Goal: Transaction & Acquisition: Purchase product/service

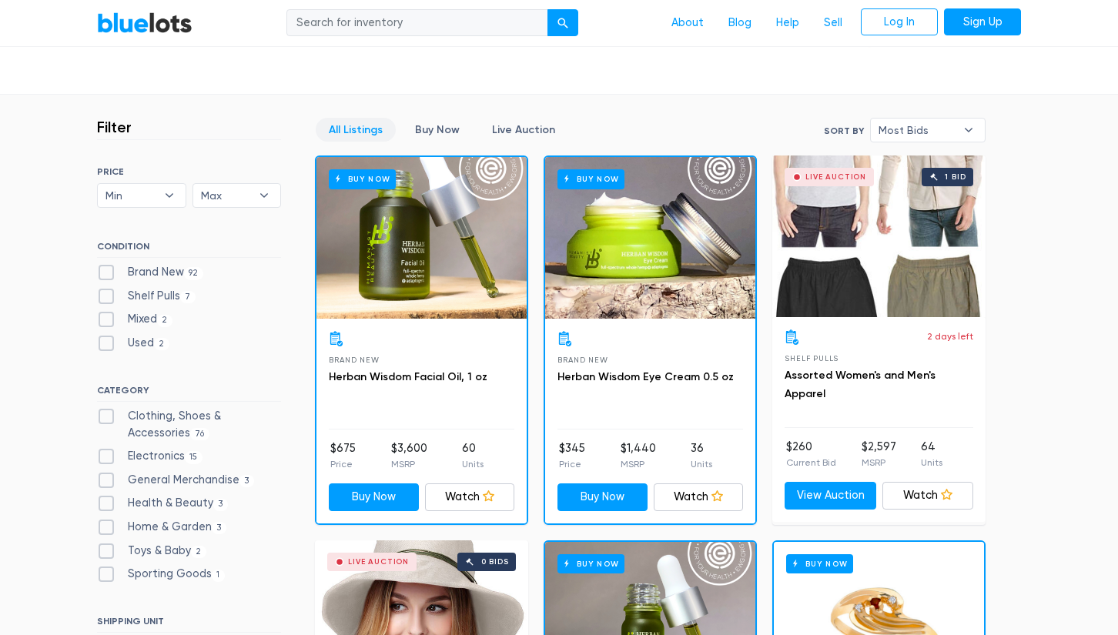
scroll to position [359, 0]
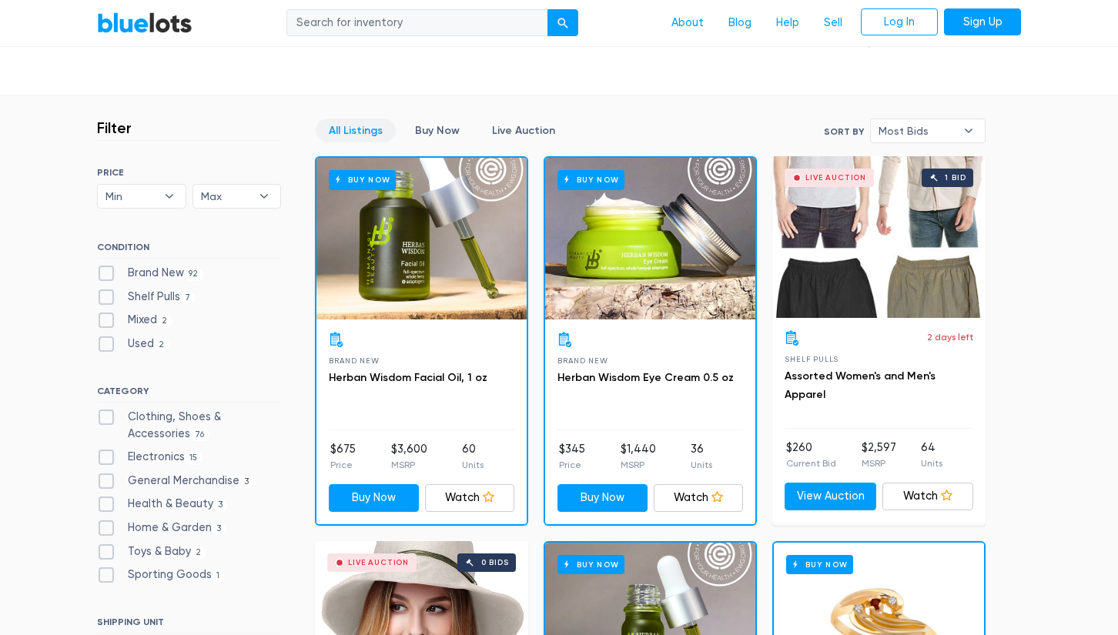
click at [110, 271] on label "Brand New 92" at bounding box center [150, 273] width 106 height 17
click at [107, 271] on New"] "Brand New 92" at bounding box center [102, 270] width 10 height 10
checkbox New"] "true"
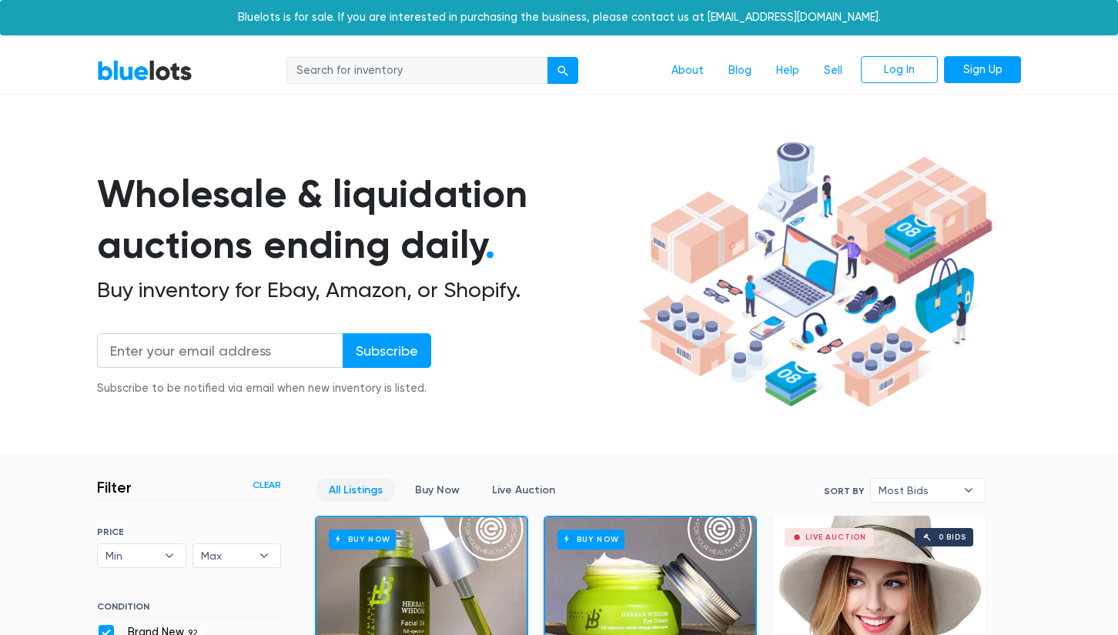
scroll to position [413, 0]
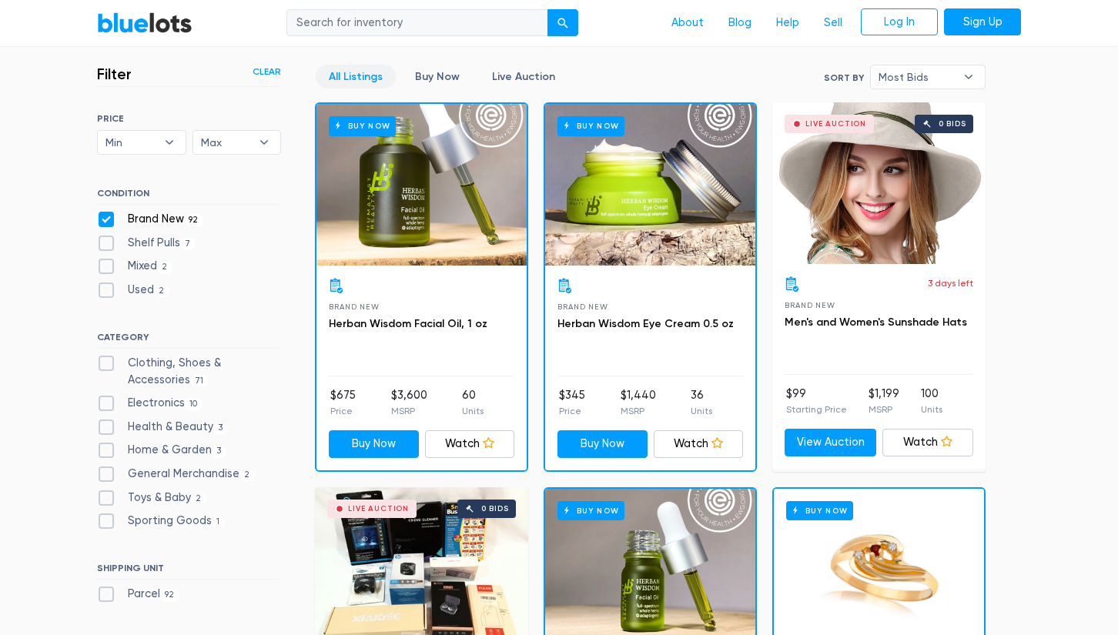
click at [109, 238] on label "Shelf Pulls 7" at bounding box center [146, 243] width 99 height 17
click at [107, 238] on Pulls"] "Shelf Pulls 7" at bounding box center [102, 240] width 10 height 10
checkbox Pulls"] "true"
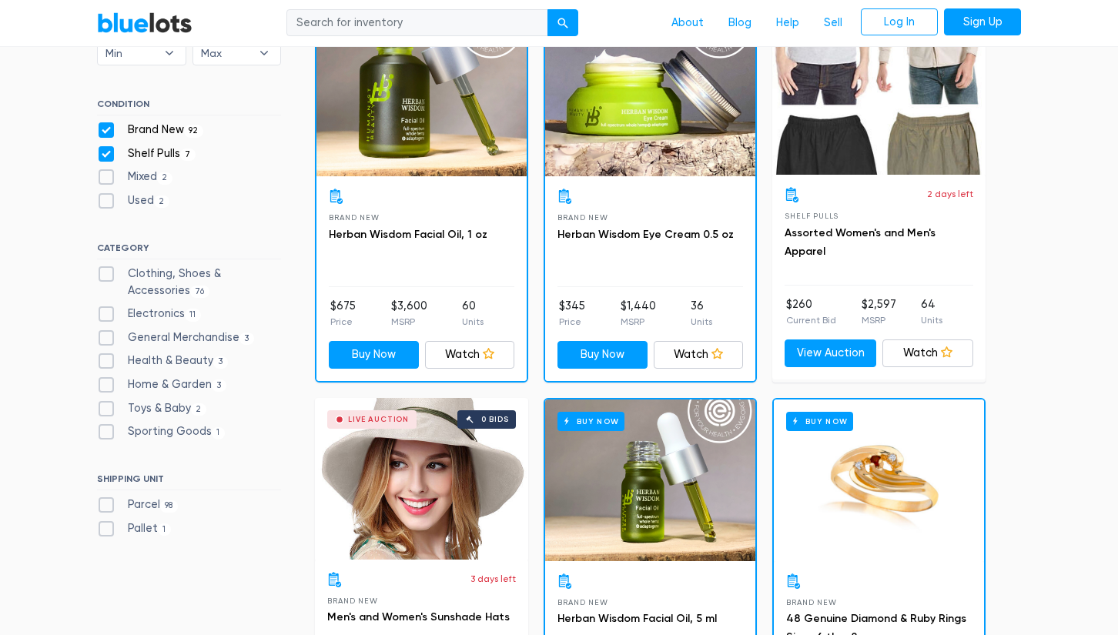
scroll to position [506, 0]
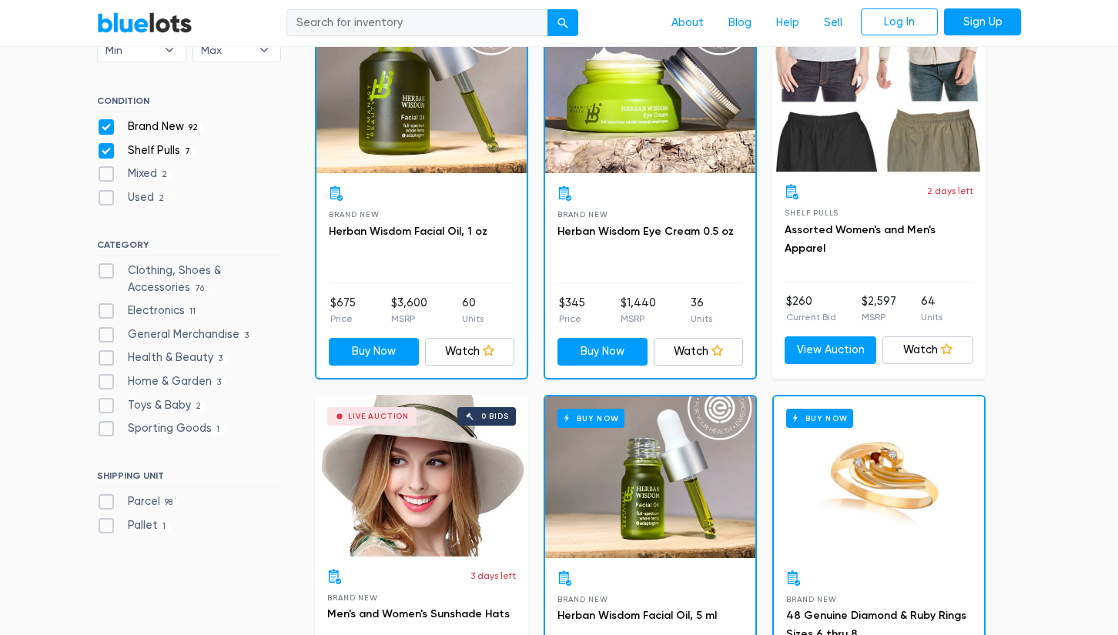
click at [112, 303] on label "Electronics 11" at bounding box center [149, 310] width 104 height 17
click at [107, 303] on input "Electronics 11" at bounding box center [102, 307] width 10 height 10
checkbox input "true"
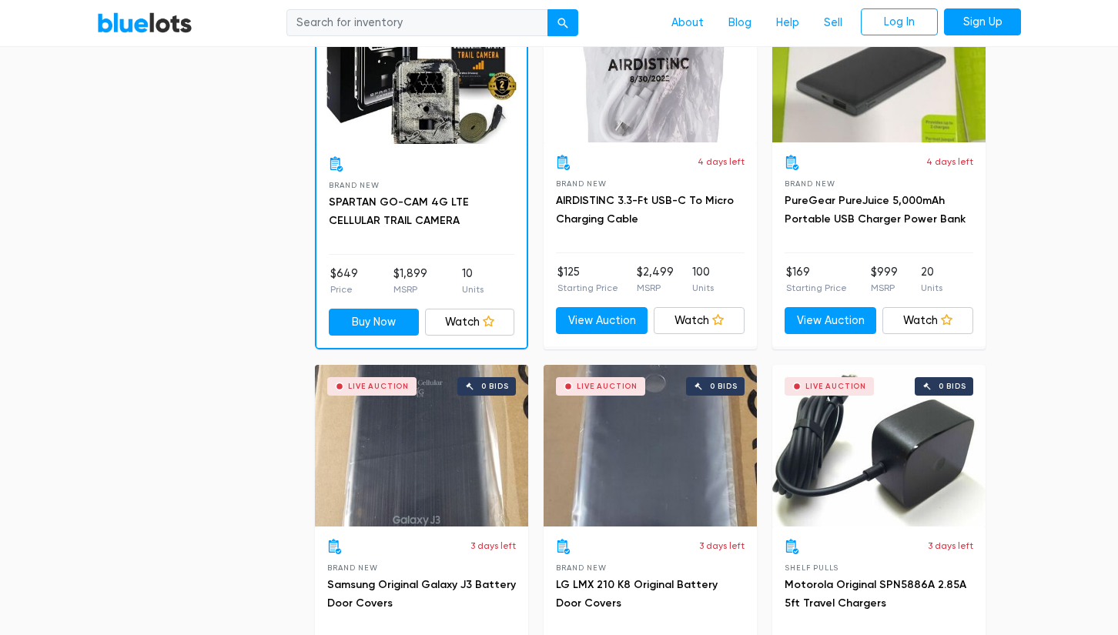
scroll to position [1298, 0]
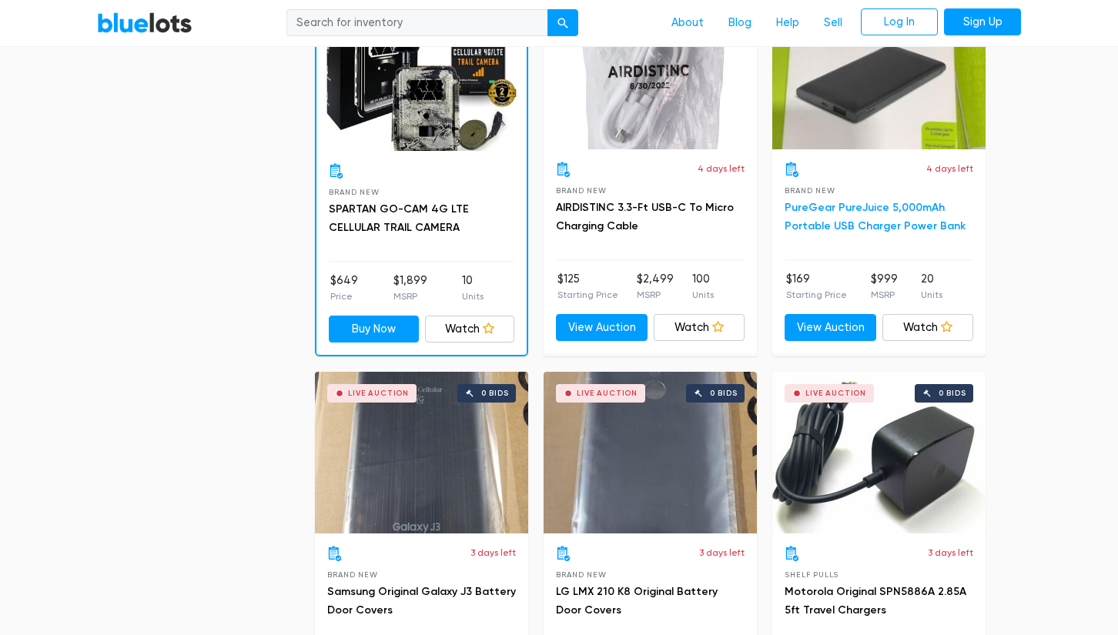
click at [826, 206] on link "PureGear PureJuice 5,000mAh Portable USB Charger Power Bank" at bounding box center [874, 217] width 181 height 32
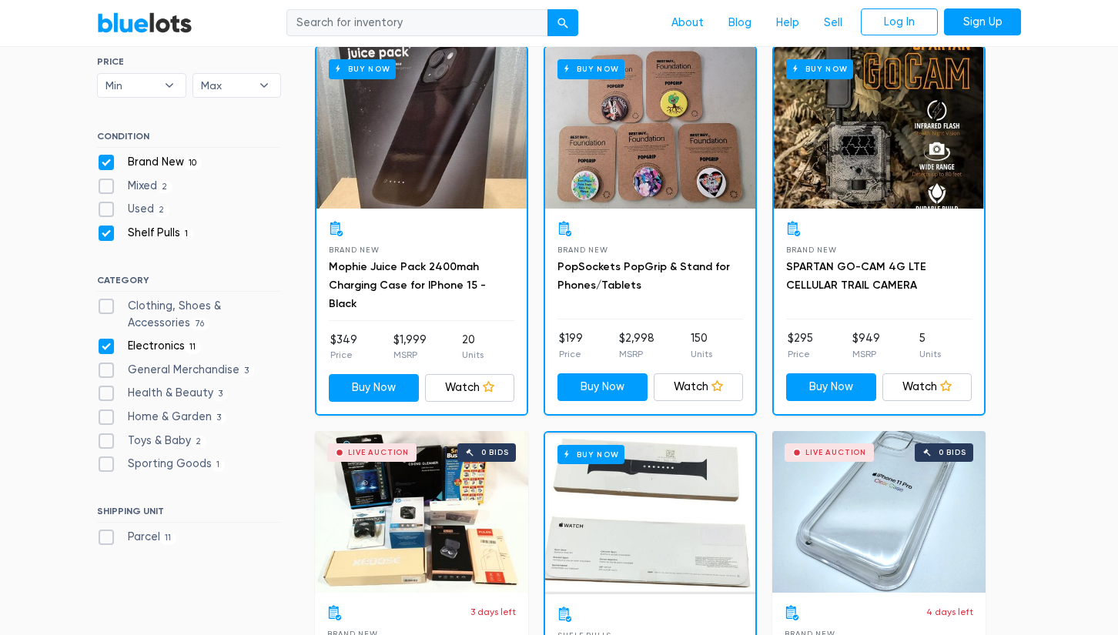
scroll to position [473, 0]
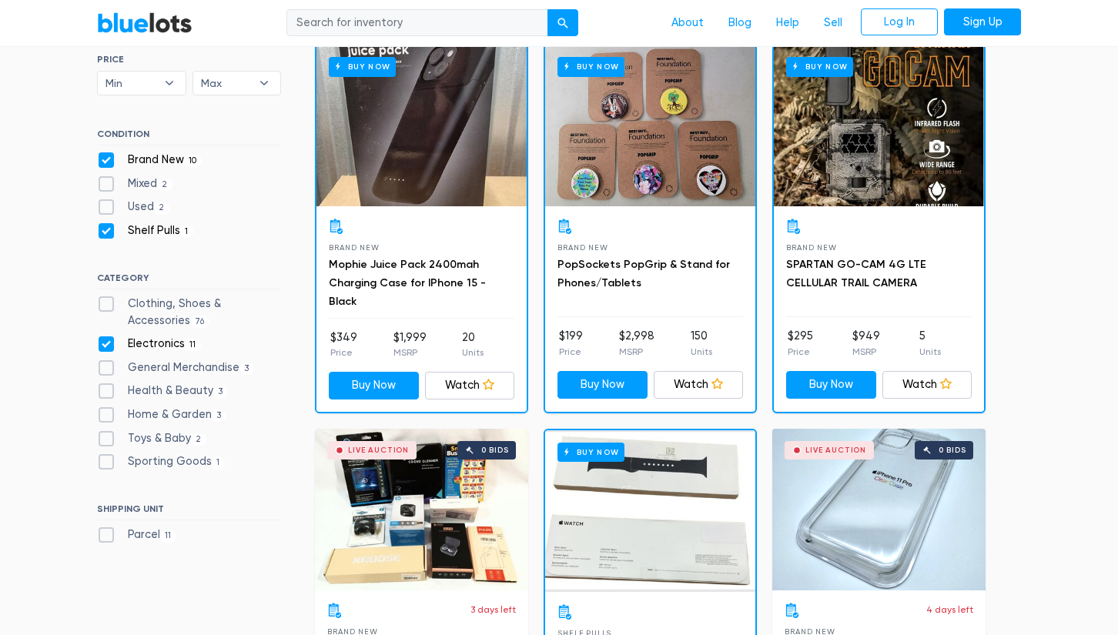
click at [112, 301] on label "Clothing, Shoes & Accessories 76" at bounding box center [189, 312] width 184 height 33
click at [107, 301] on Accessories"] "Clothing, Shoes & Accessories 76" at bounding box center [102, 301] width 10 height 10
checkbox Accessories"] "true"
click at [109, 343] on label "Electronics 11" at bounding box center [149, 344] width 104 height 17
click at [107, 343] on input "Electronics 11" at bounding box center [102, 341] width 10 height 10
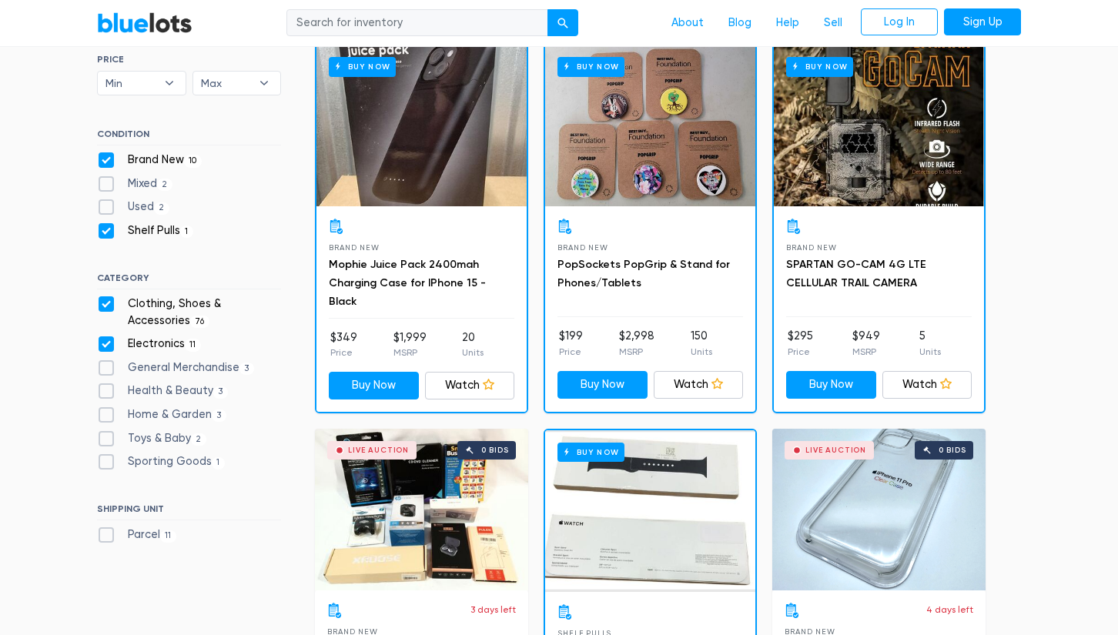
checkbox input "false"
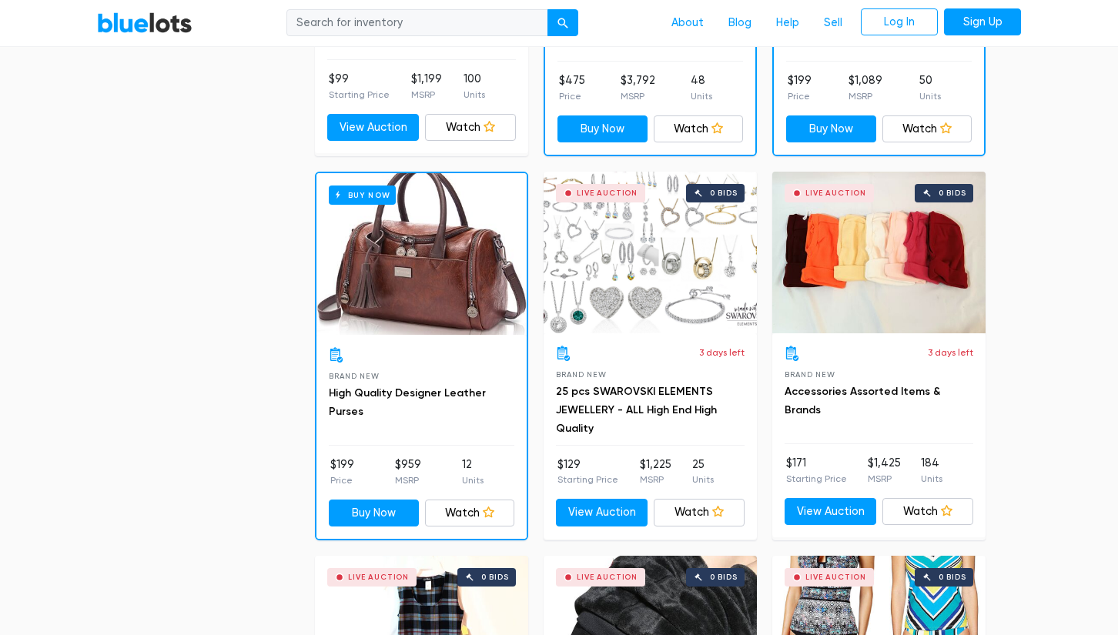
scroll to position [1115, 0]
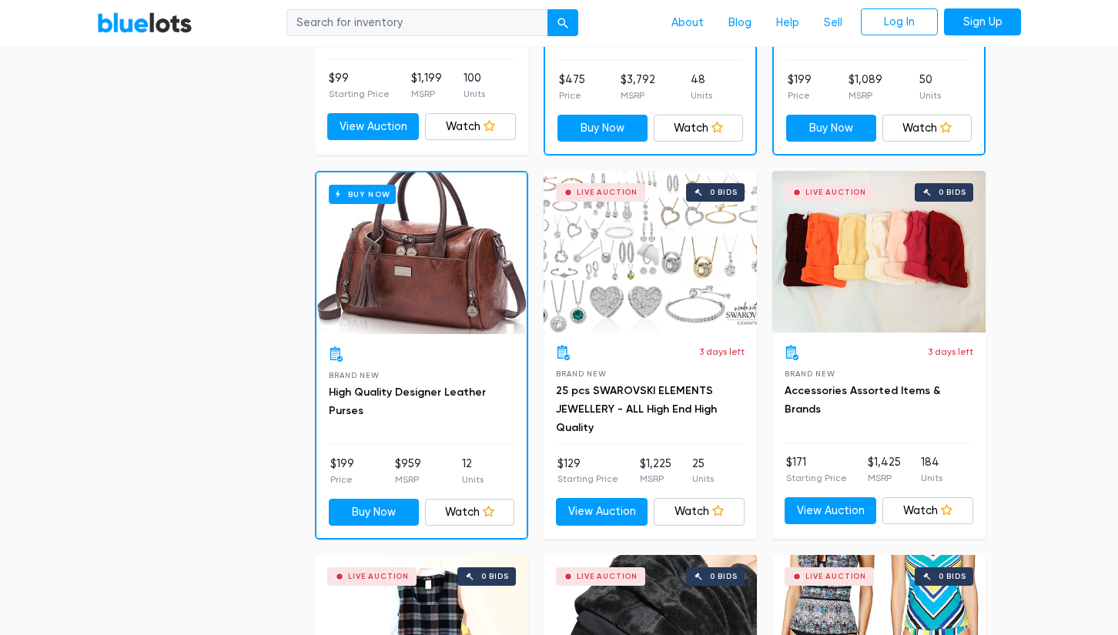
click at [412, 272] on div "Buy Now" at bounding box center [421, 253] width 210 height 162
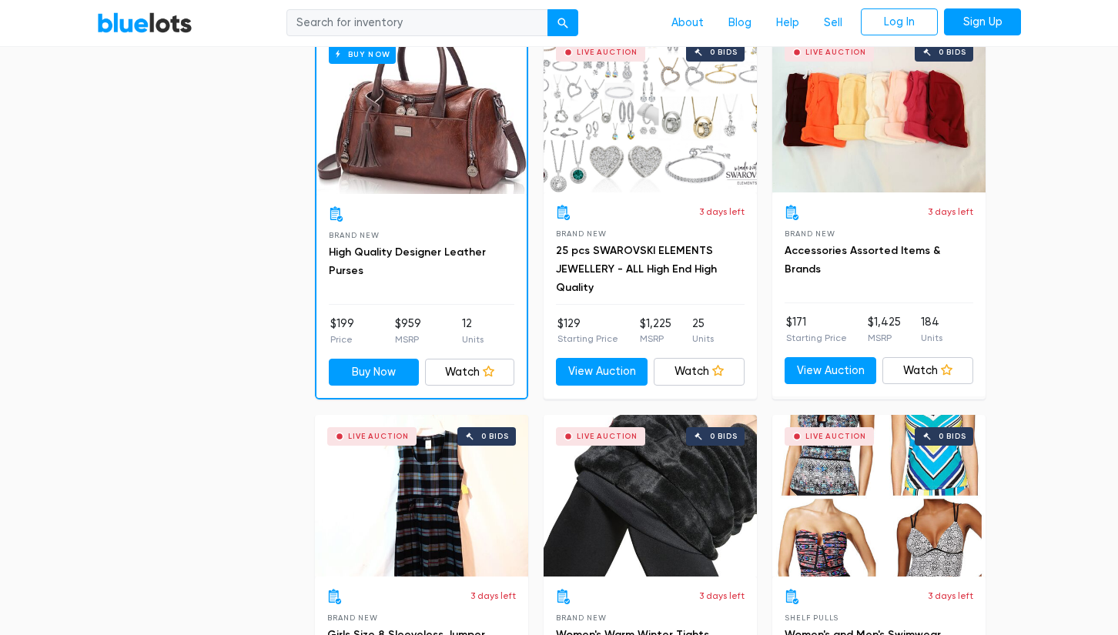
scroll to position [1253, 0]
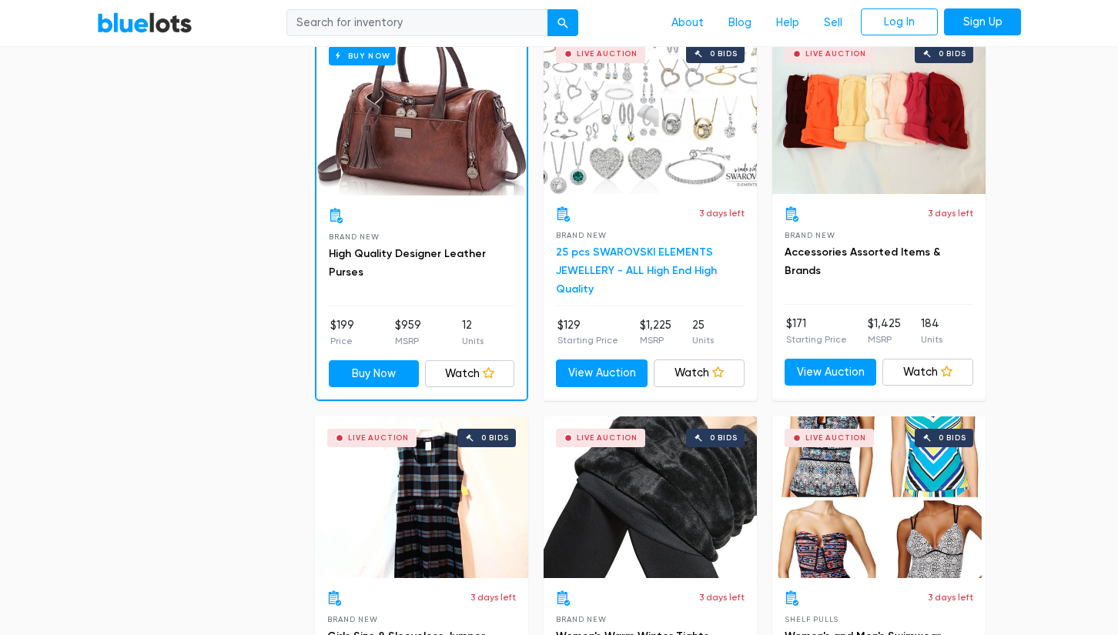
click at [652, 246] on link "25 pcs SWAROVSKI ELEMENTS JEWELLERY - ALL High End High Quality" at bounding box center [636, 271] width 161 height 50
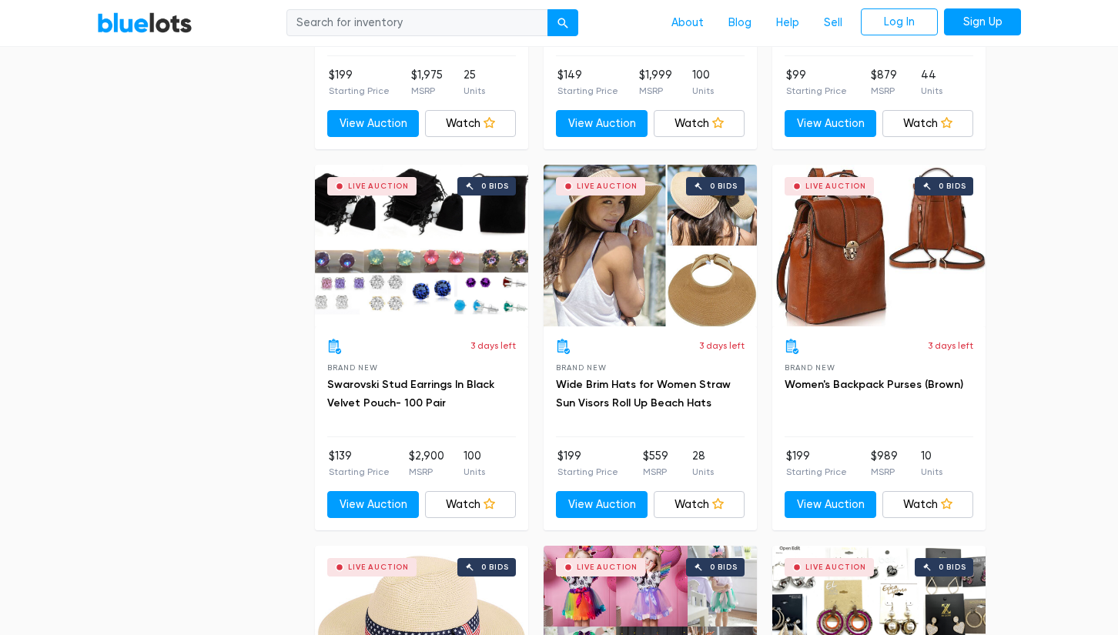
scroll to position [4575, 0]
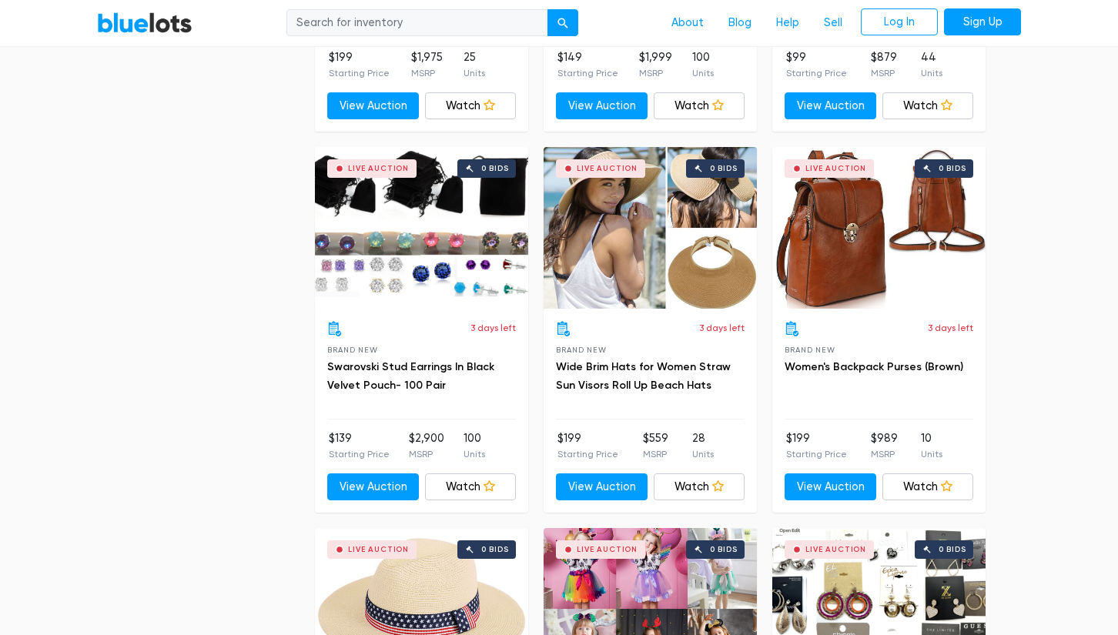
click at [873, 249] on div "Live Auction 0 bids" at bounding box center [878, 228] width 213 height 162
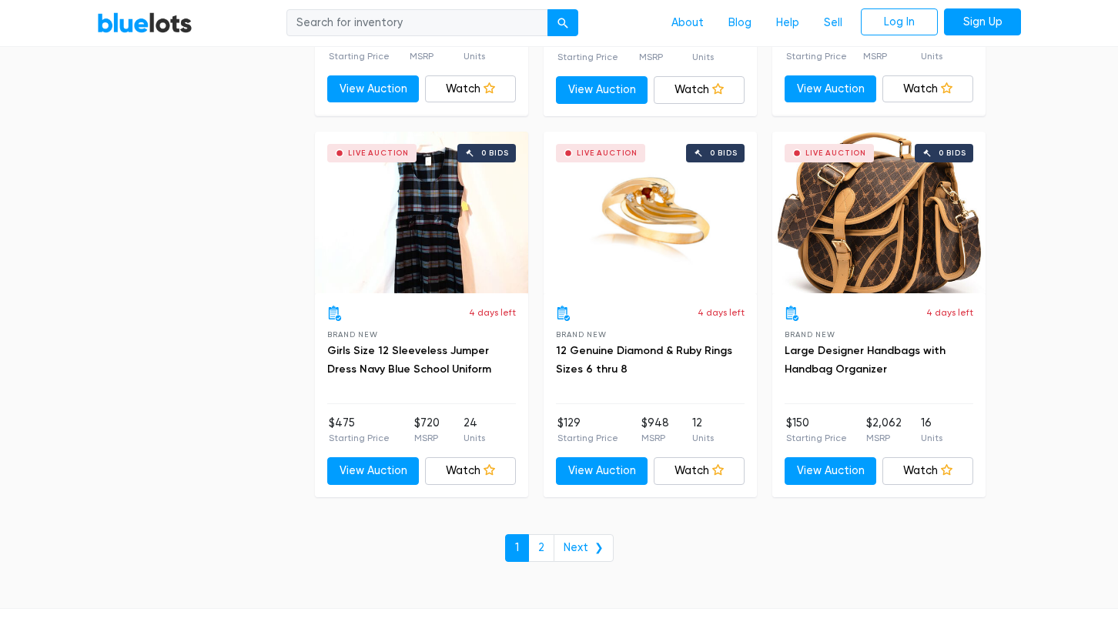
scroll to position [6502, 0]
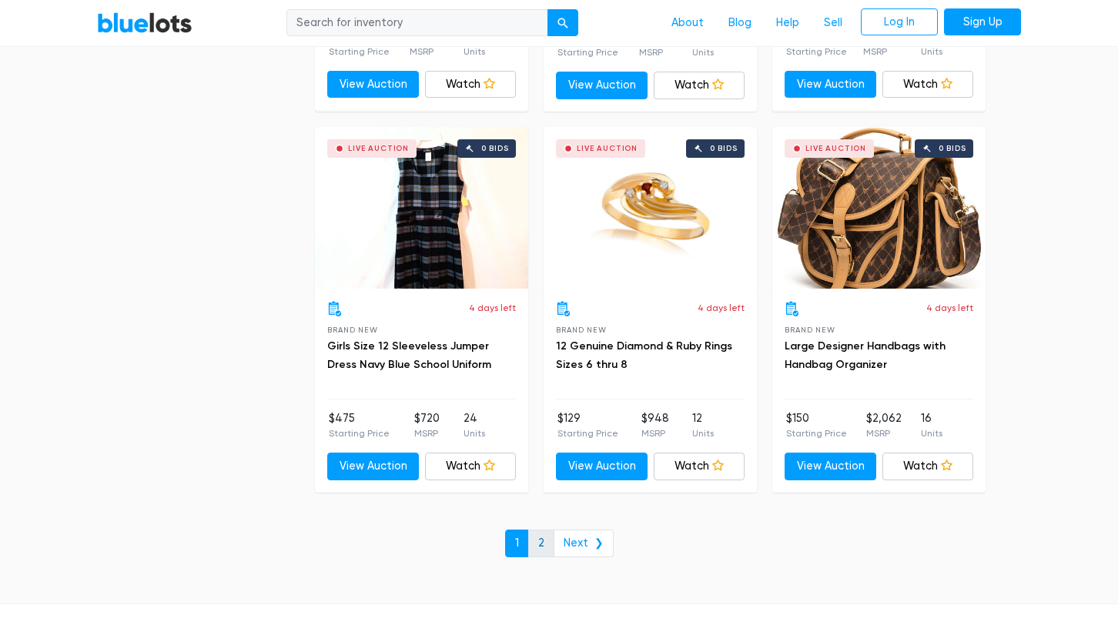
click at [551, 530] on link "2" at bounding box center [541, 544] width 26 height 28
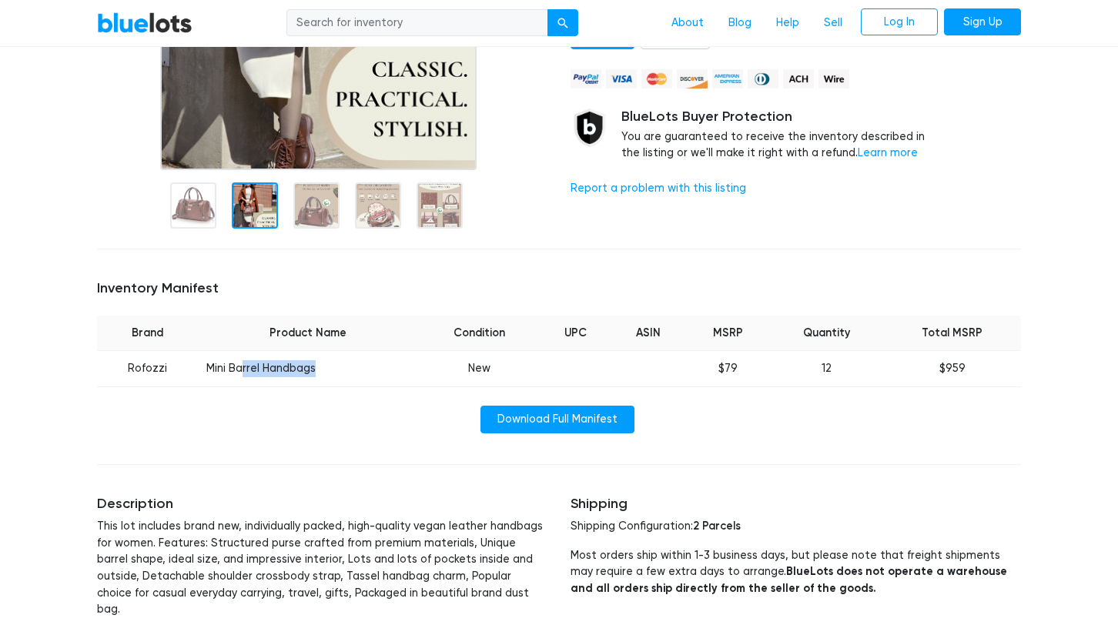
scroll to position [370, 0]
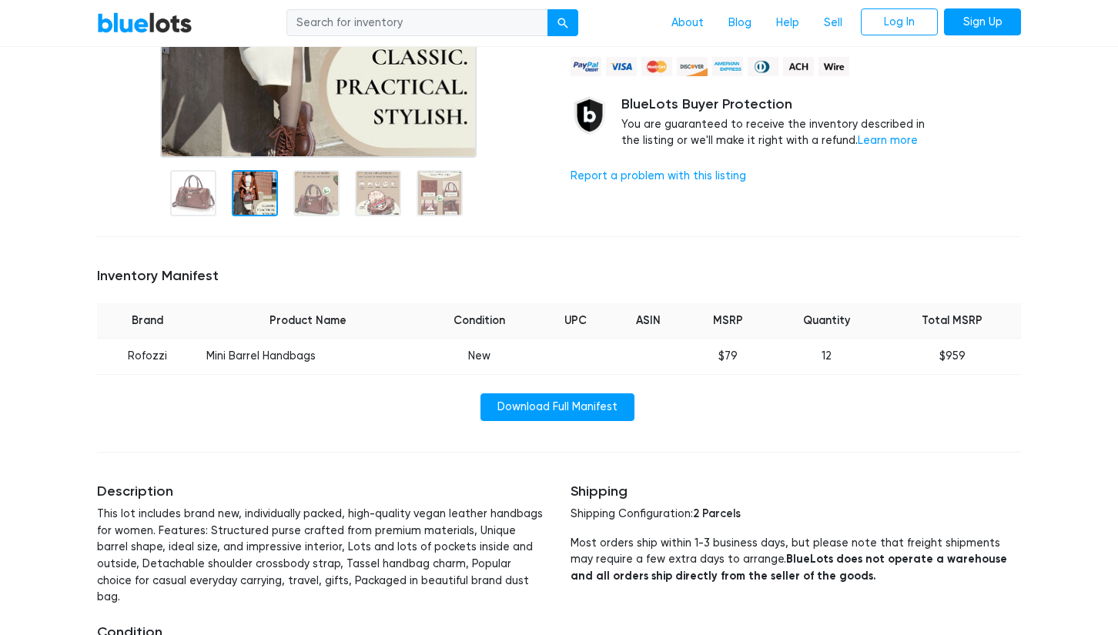
click at [232, 407] on div "Download Full Manifest" at bounding box center [559, 407] width 924 height 28
drag, startPoint x: 124, startPoint y: 353, endPoint x: 315, endPoint y: 353, distance: 190.9
click at [315, 353] on tr "Rofozzi Mini Barrel Handbags New $79 12 $959" at bounding box center [559, 357] width 924 height 36
click at [315, 353] on td "Mini Barrel Handbags" at bounding box center [308, 357] width 222 height 36
drag, startPoint x: 315, startPoint y: 353, endPoint x: 125, endPoint y: 350, distance: 189.4
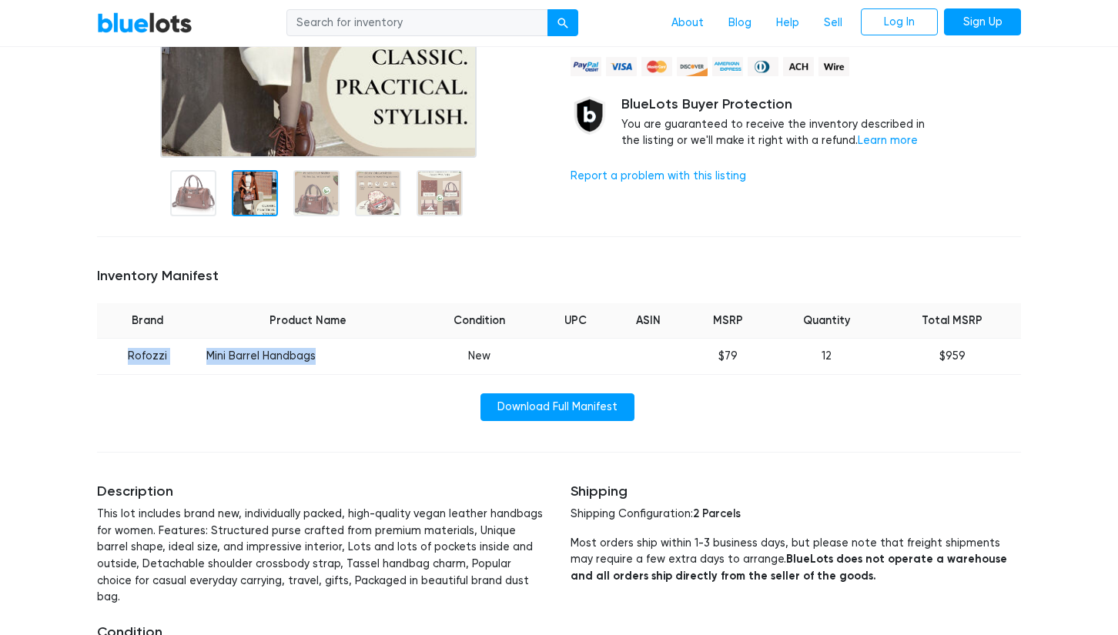
click at [125, 350] on tr "Rofozzi Mini Barrel Handbags New $79 12 $959" at bounding box center [559, 357] width 924 height 36
click at [125, 350] on td "Rofozzi" at bounding box center [147, 357] width 100 height 36
drag, startPoint x: 127, startPoint y: 350, endPoint x: 328, endPoint y: 362, distance: 201.2
click at [328, 362] on tr "Rofozzi Mini Barrel Handbags New $79 12 $959" at bounding box center [559, 357] width 924 height 36
copy tr "Rofozzi Mini Barrel Handbags"
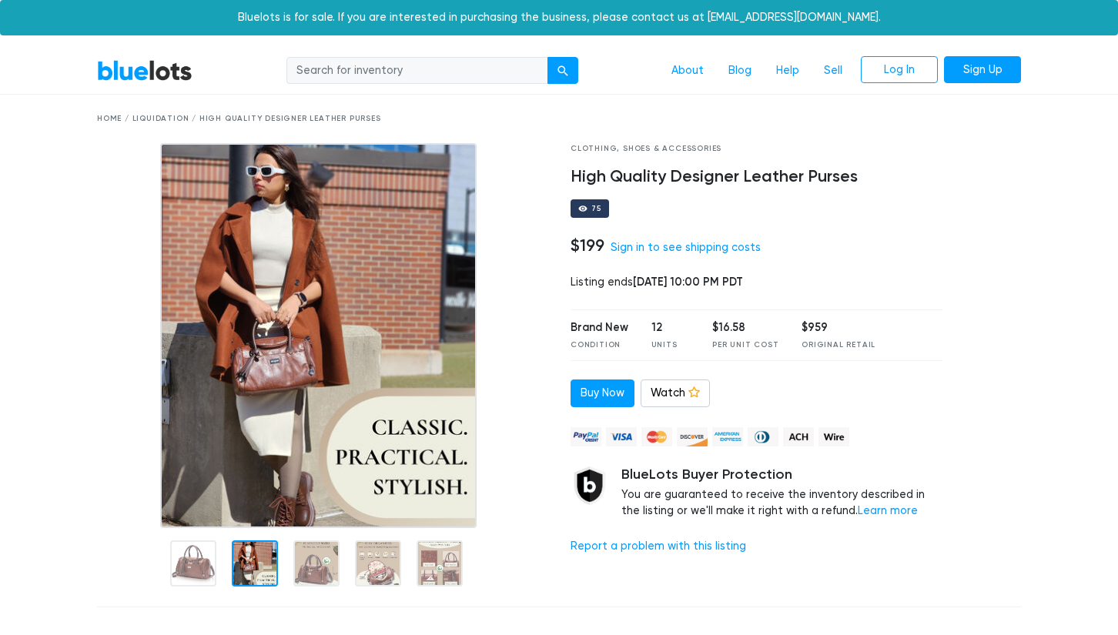
scroll to position [0, -1]
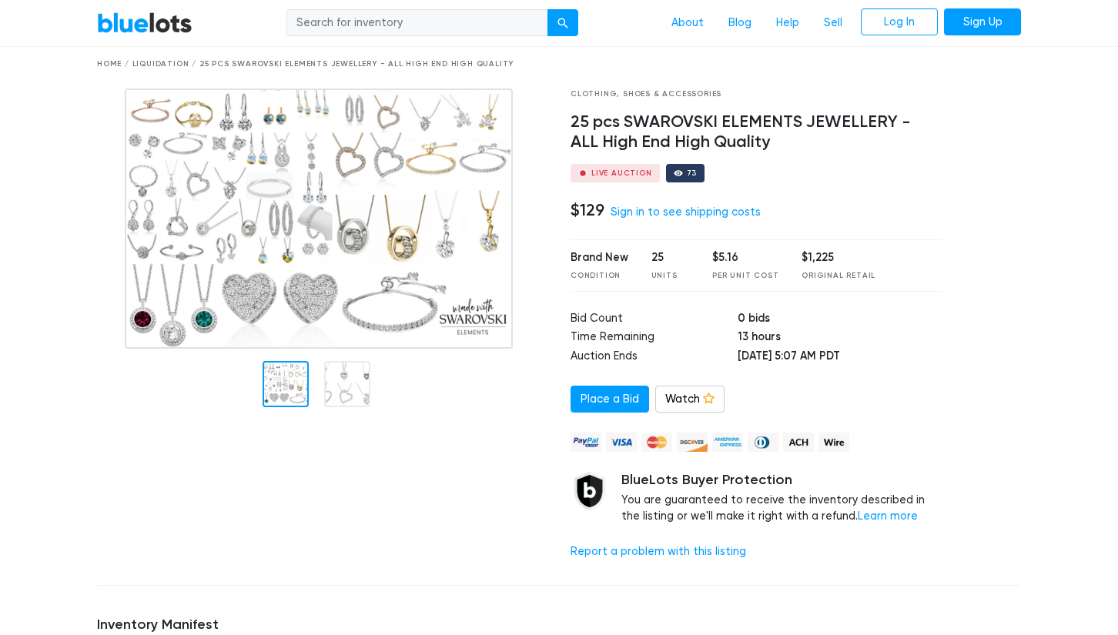
scroll to position [57, 0]
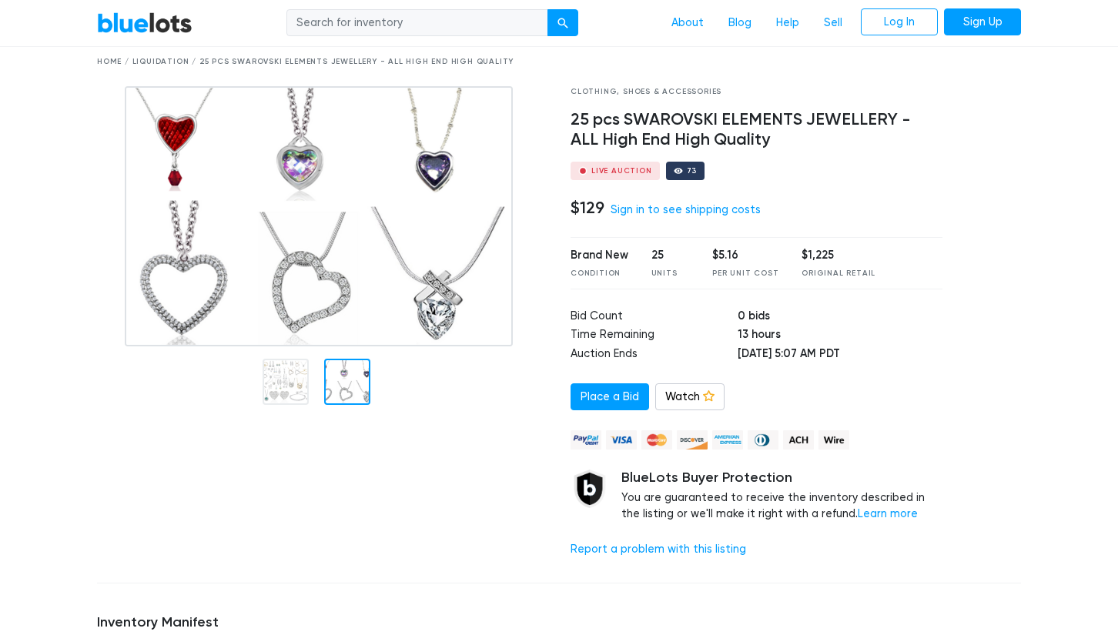
click at [343, 375] on div at bounding box center [347, 382] width 46 height 46
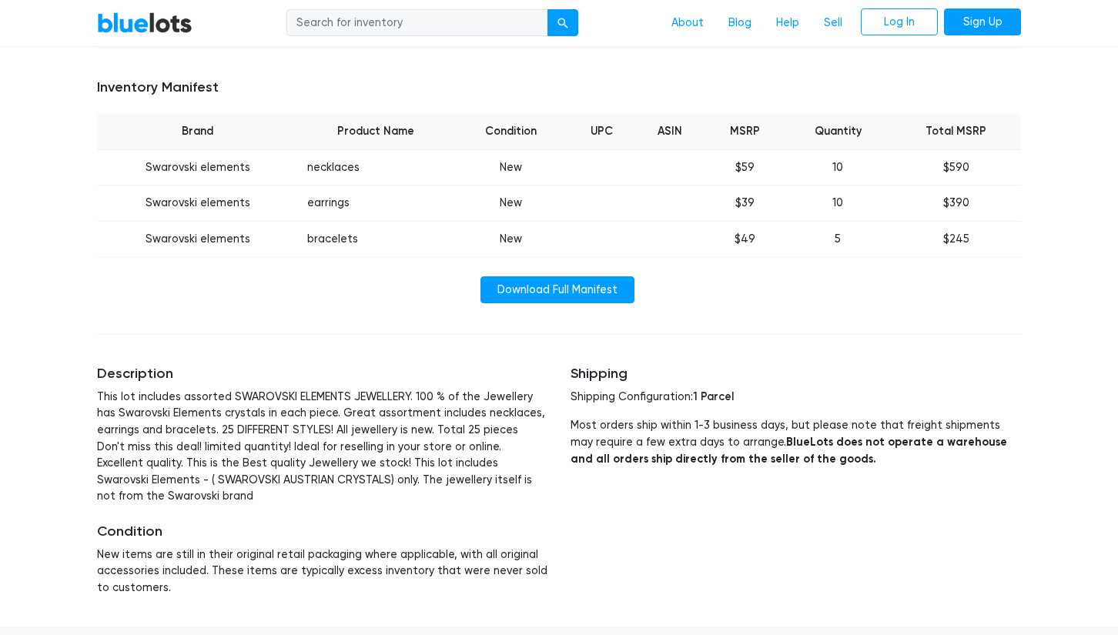
scroll to position [592, 0]
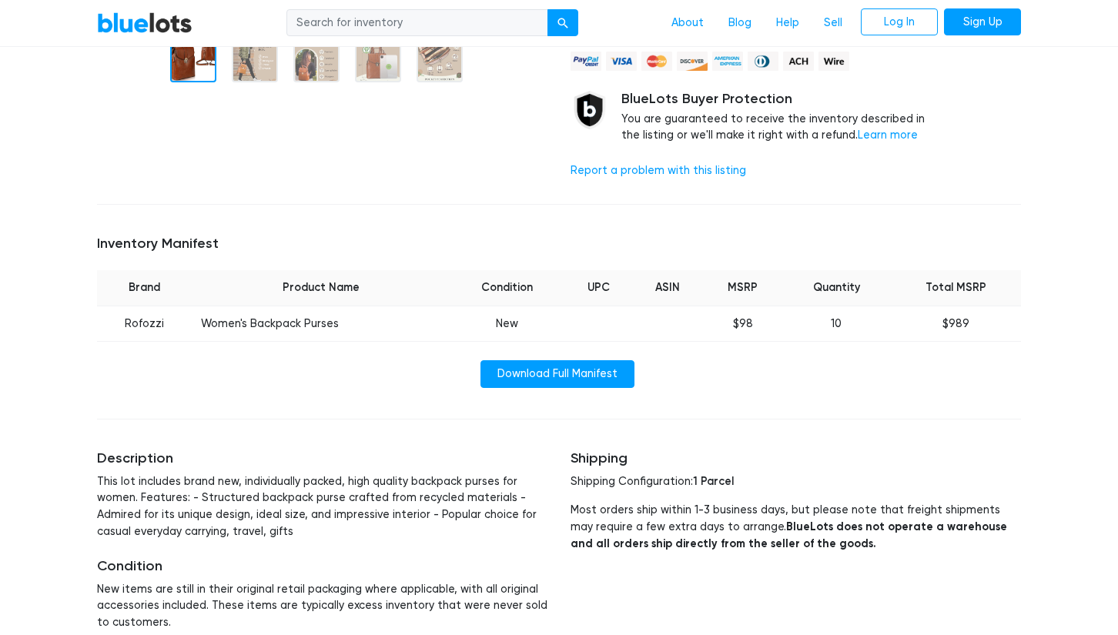
scroll to position [421, 0]
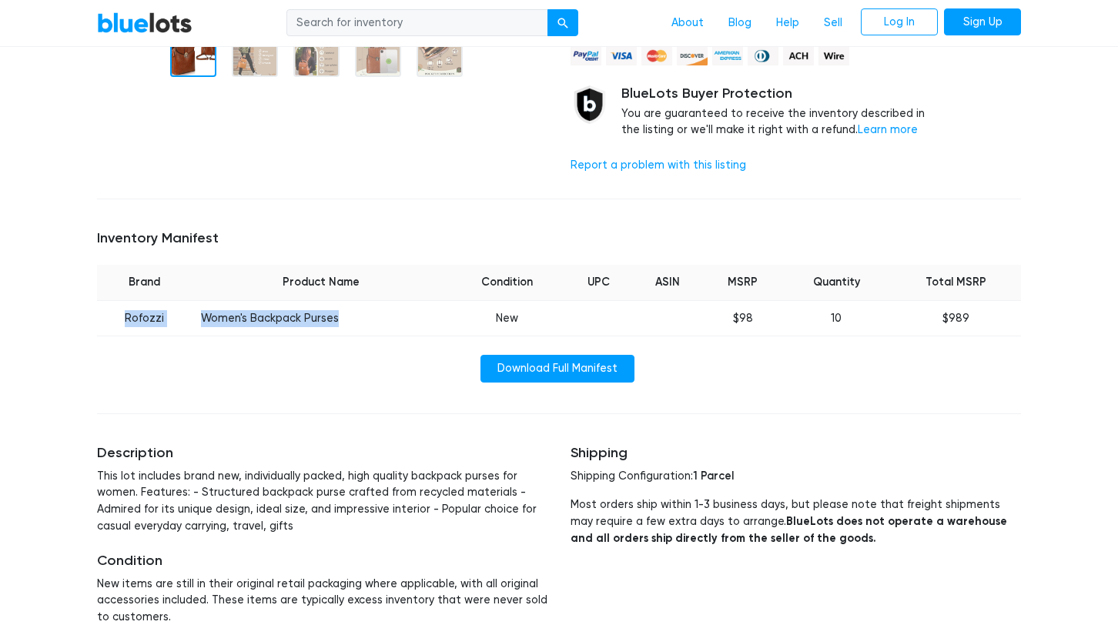
drag, startPoint x: 120, startPoint y: 301, endPoint x: 343, endPoint y: 313, distance: 222.8
click at [343, 313] on tr "Rofozzi Women's Backpack Purses New $98 10 $989" at bounding box center [559, 318] width 924 height 36
click at [343, 311] on td "Women's Backpack Purses" at bounding box center [320, 318] width 257 height 36
drag, startPoint x: 343, startPoint y: 311, endPoint x: 124, endPoint y: 306, distance: 218.6
click at [124, 306] on tr "Rofozzi Women's Backpack Purses New $98 10 $989" at bounding box center [559, 318] width 924 height 36
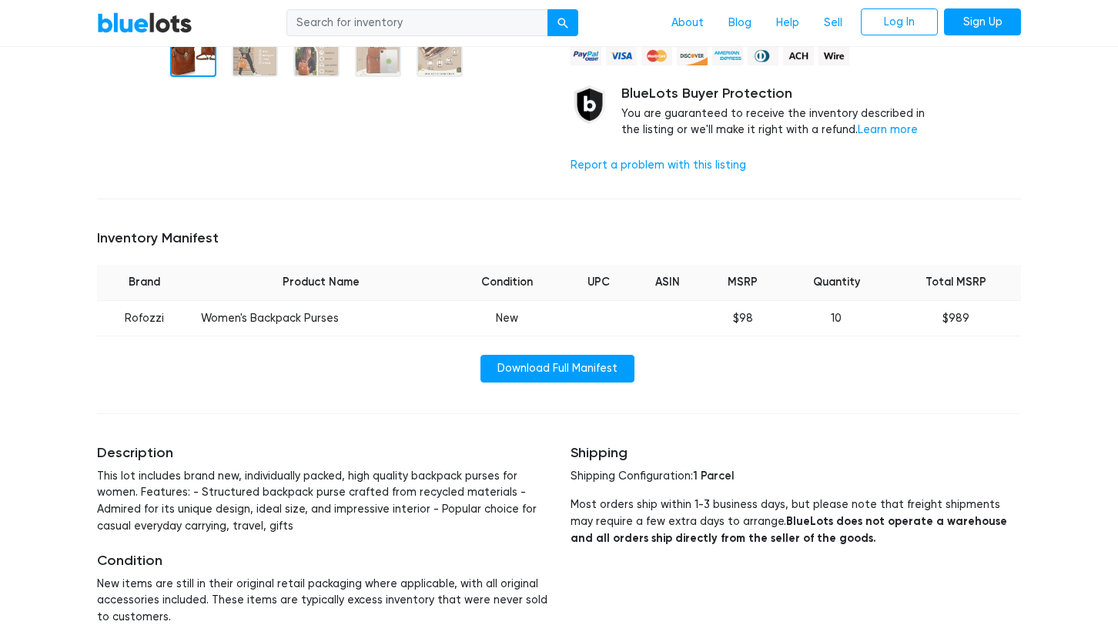
click at [125, 306] on td "Rofozzi" at bounding box center [144, 318] width 95 height 36
drag, startPoint x: 126, startPoint y: 306, endPoint x: 334, endPoint y: 314, distance: 208.0
click at [334, 314] on tr "Rofozzi Women's Backpack Purses New $98 10 $989" at bounding box center [559, 318] width 924 height 36
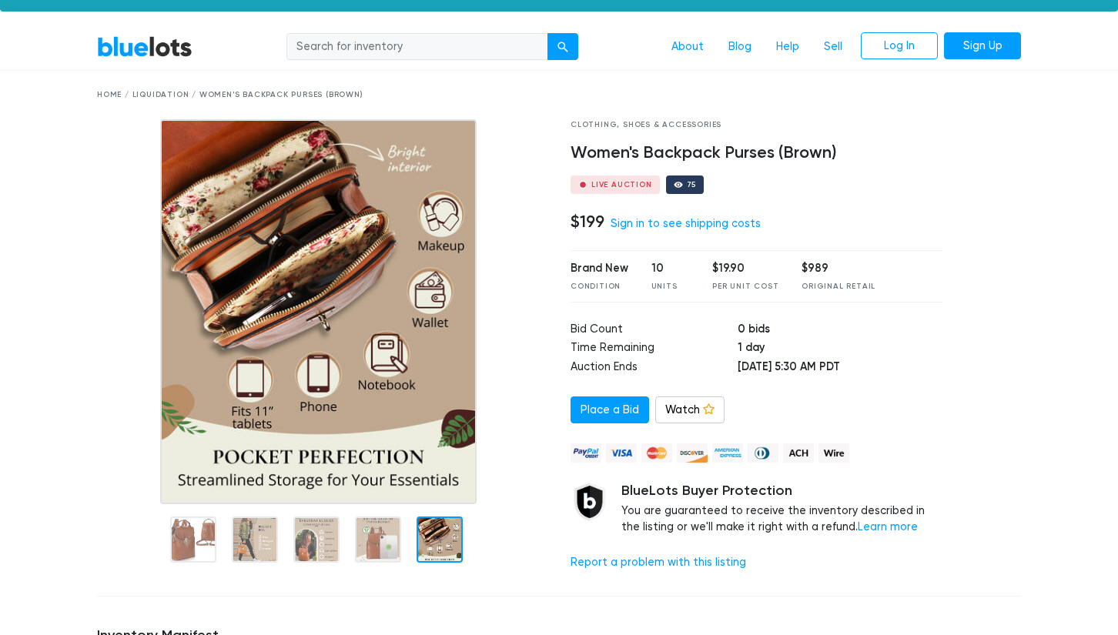
scroll to position [23, 0]
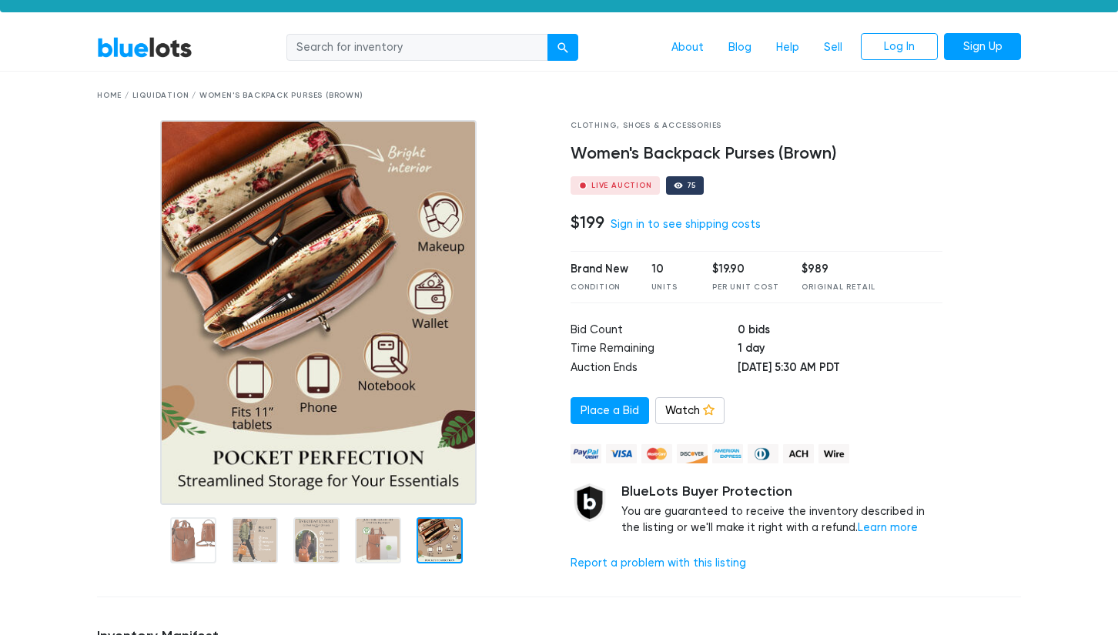
drag, startPoint x: 82, startPoint y: 88, endPoint x: 90, endPoint y: 94, distance: 9.9
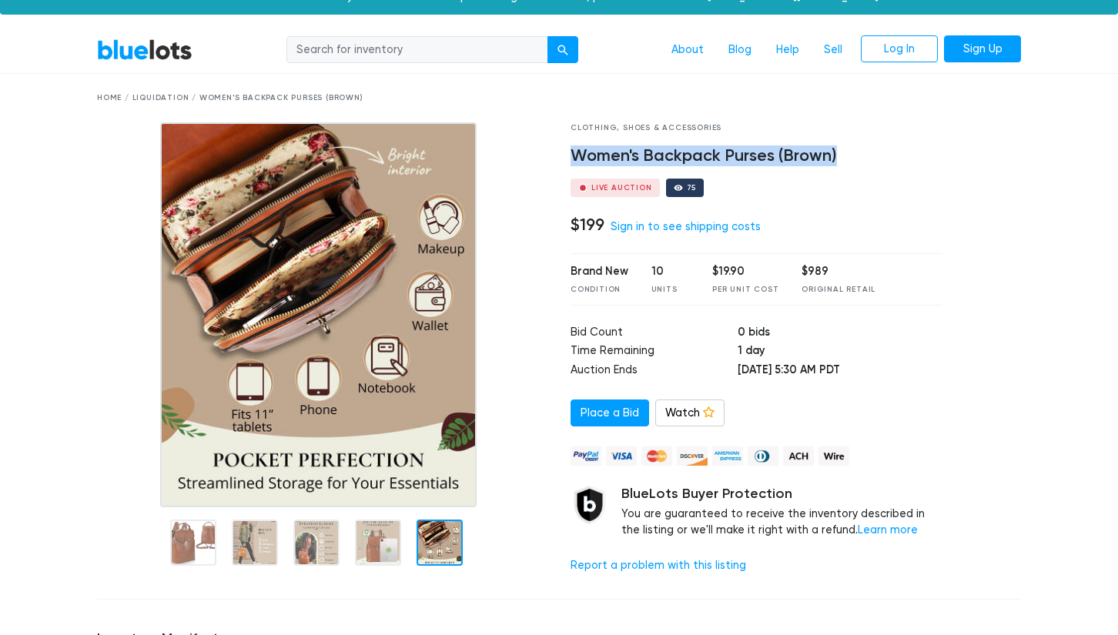
drag, startPoint x: 577, startPoint y: 147, endPoint x: 807, endPoint y: 195, distance: 235.8
click at [832, 172] on div "Clothing, Shoes & Accessories Women's Backpack Purses (Brown) Live Auction 75 $…" at bounding box center [756, 354] width 395 height 464
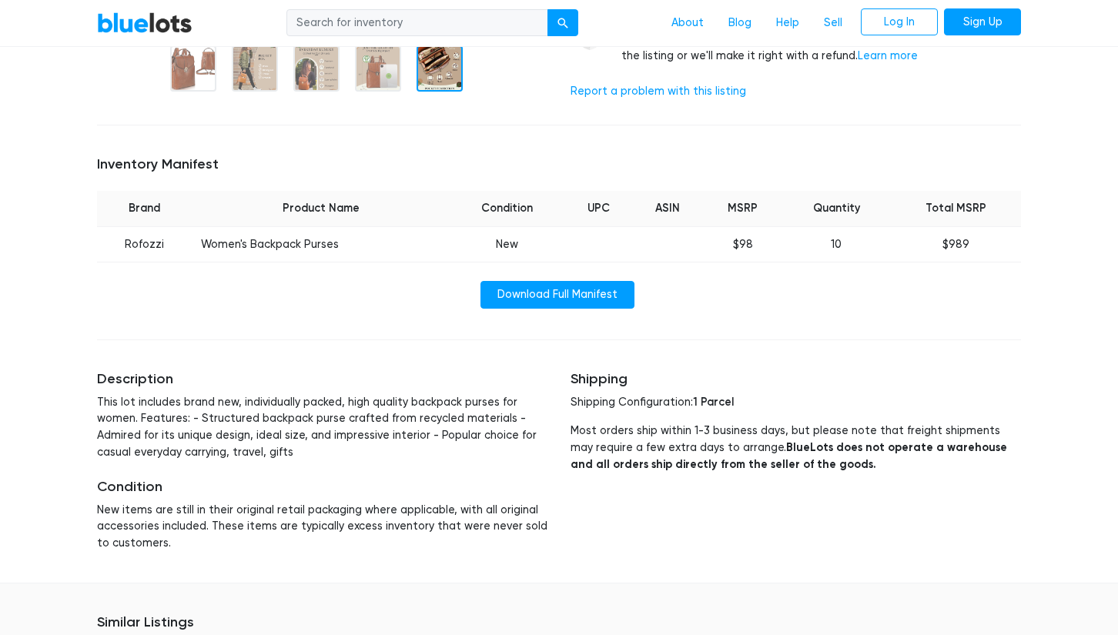
scroll to position [543, 0]
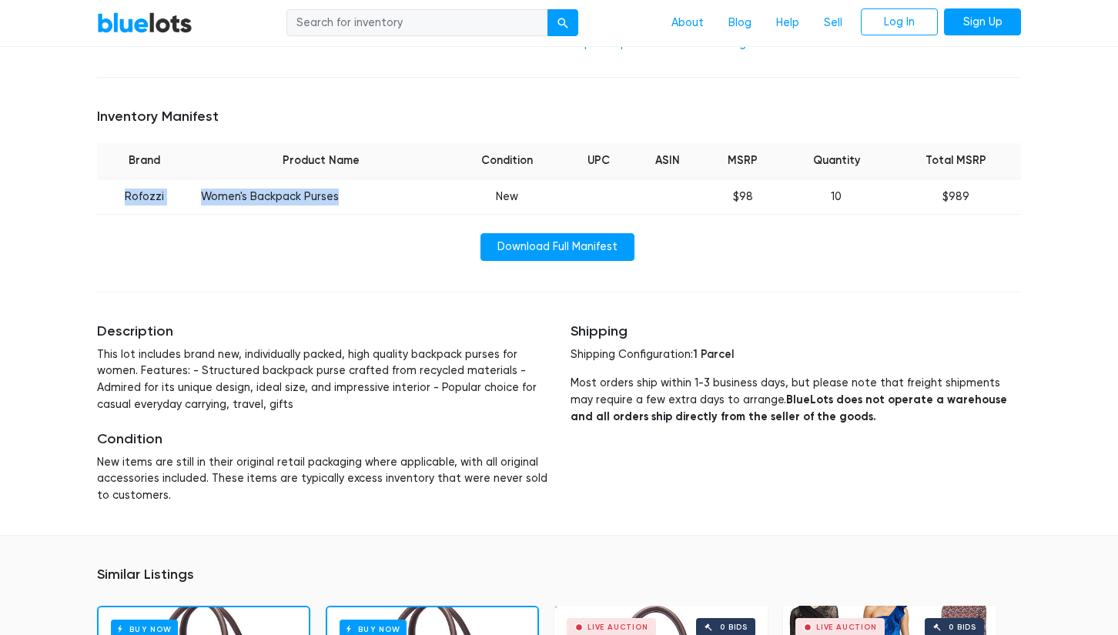
drag, startPoint x: 344, startPoint y: 183, endPoint x: 125, endPoint y: 191, distance: 218.7
click at [125, 191] on tr "Rofozzi Women's Backpack Purses New $98 10 $989" at bounding box center [559, 197] width 924 height 36
copy tr "Rofozzi Women's Backpack Purses"
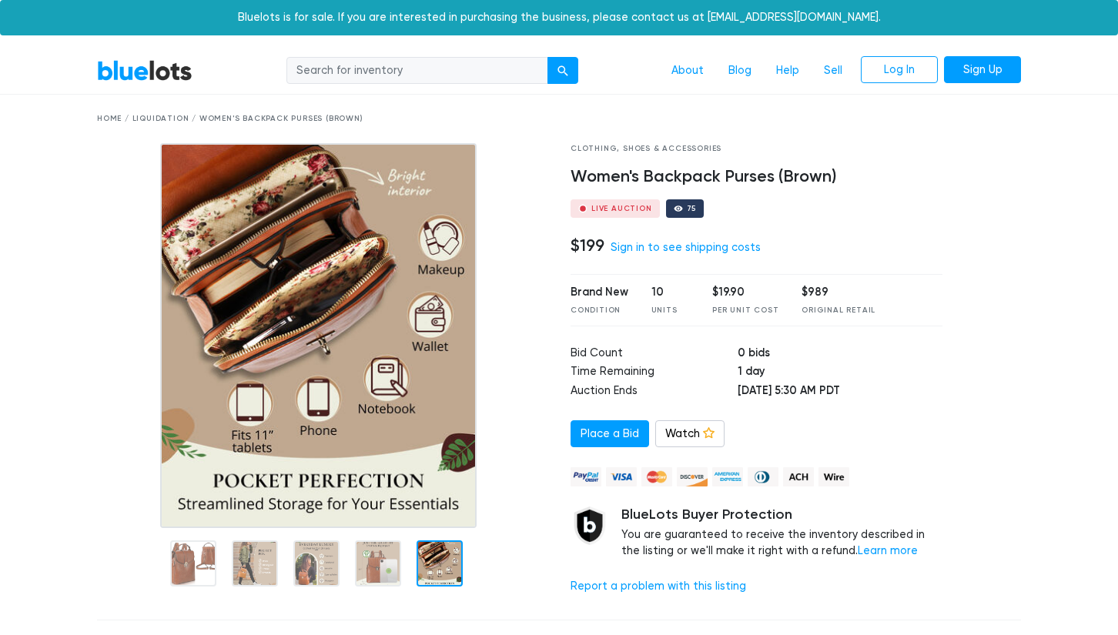
scroll to position [0, 0]
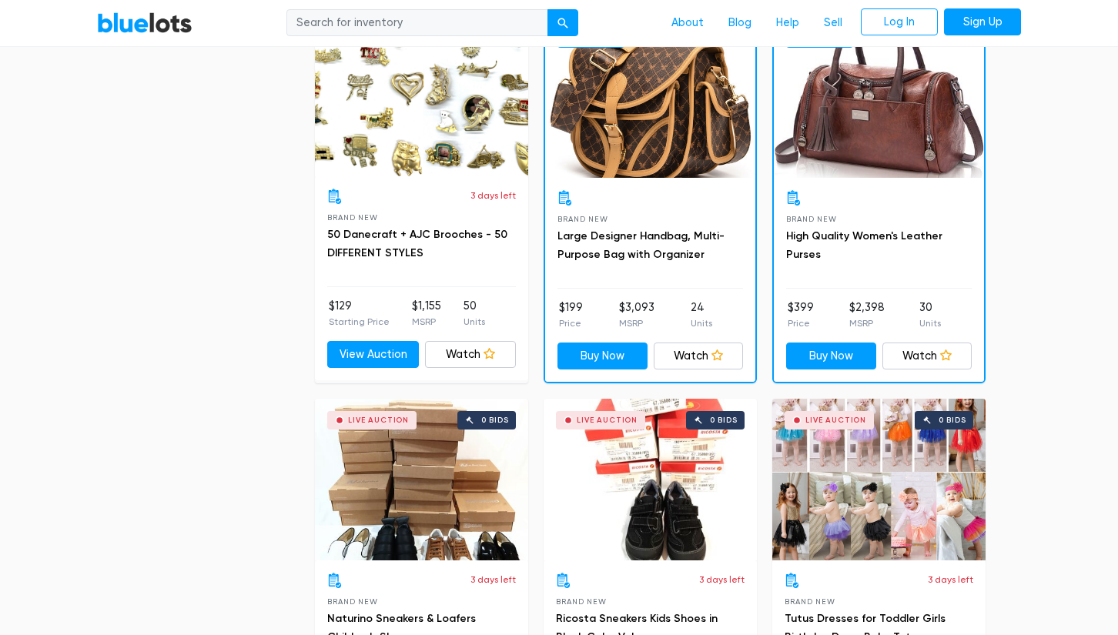
scroll to position [924, 0]
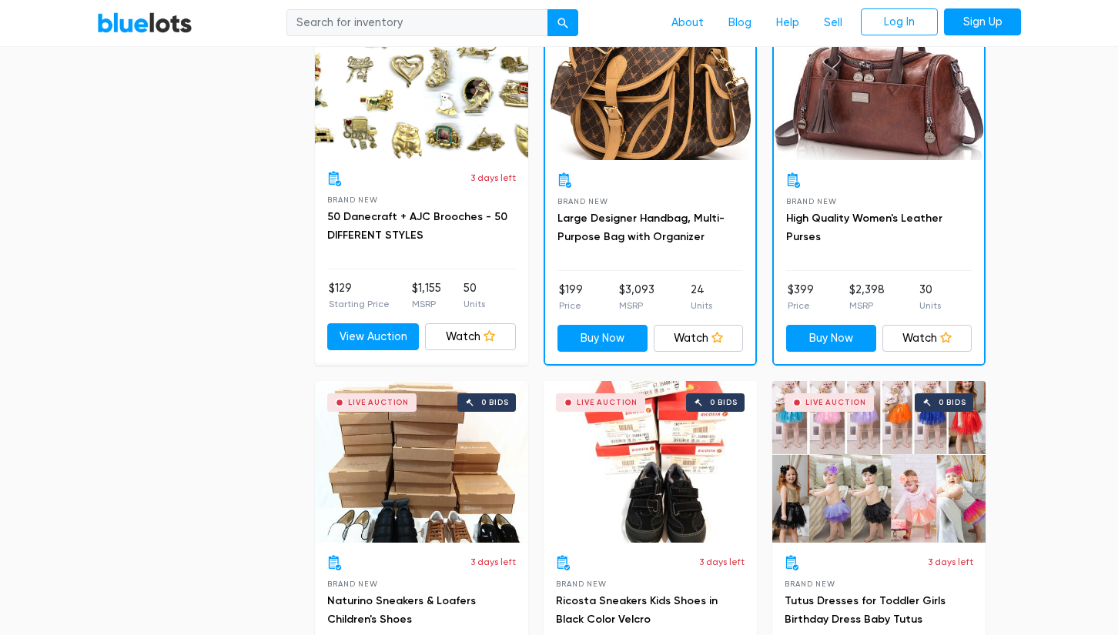
click at [884, 138] on div "Buy Now" at bounding box center [879, 79] width 210 height 162
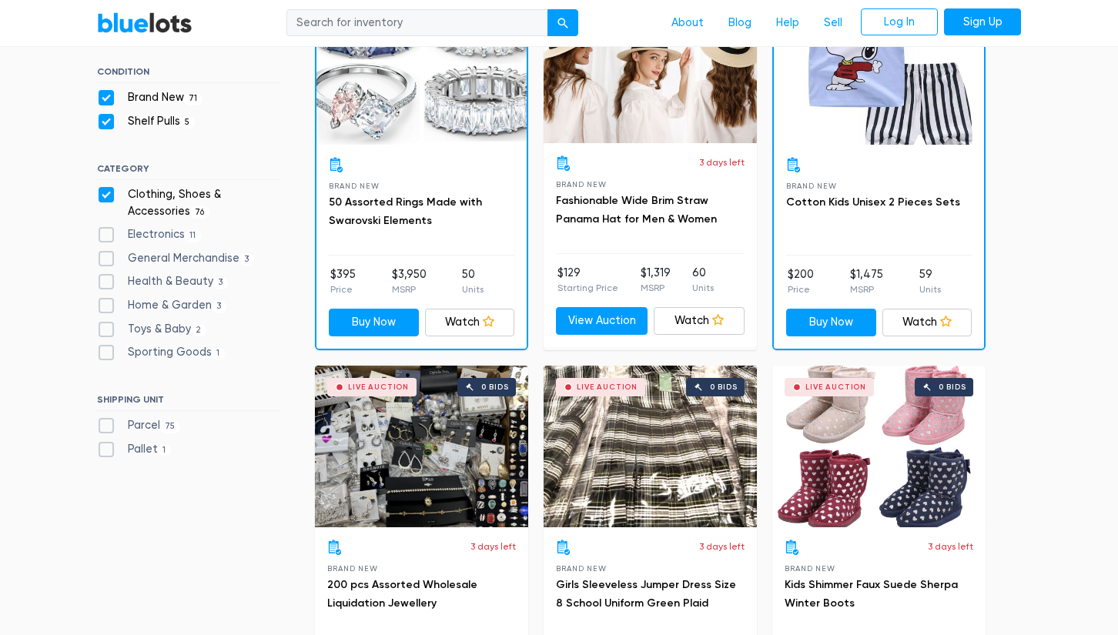
scroll to position [175, 0]
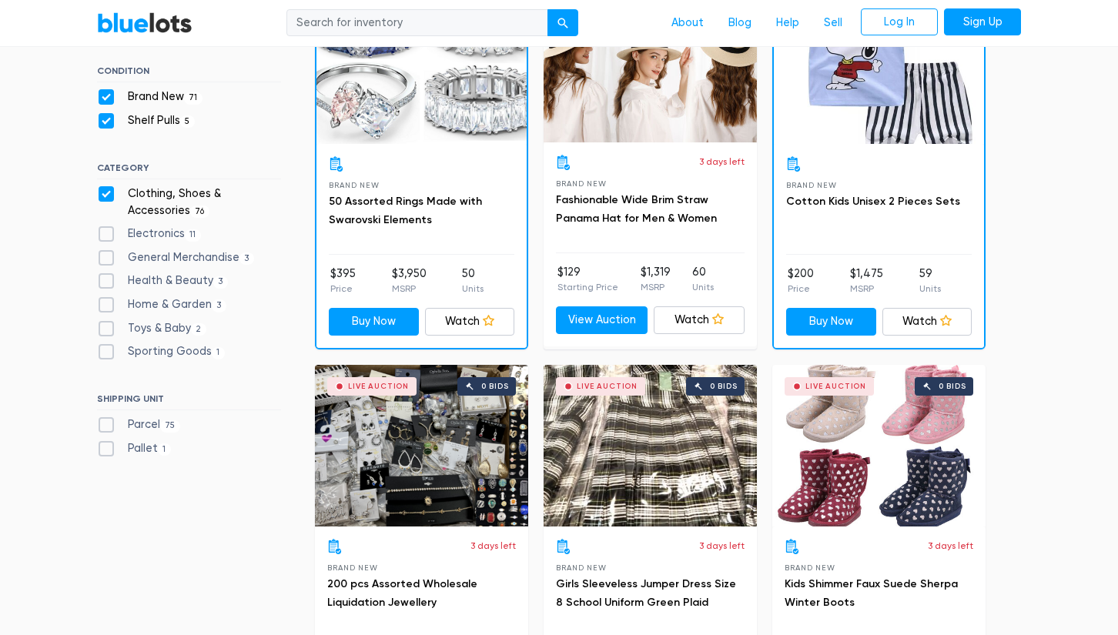
click at [110, 420] on label "Parcel 75" at bounding box center [138, 424] width 83 height 17
click at [107, 420] on input "Parcel 75" at bounding box center [102, 421] width 10 height 10
checkbox input "true"
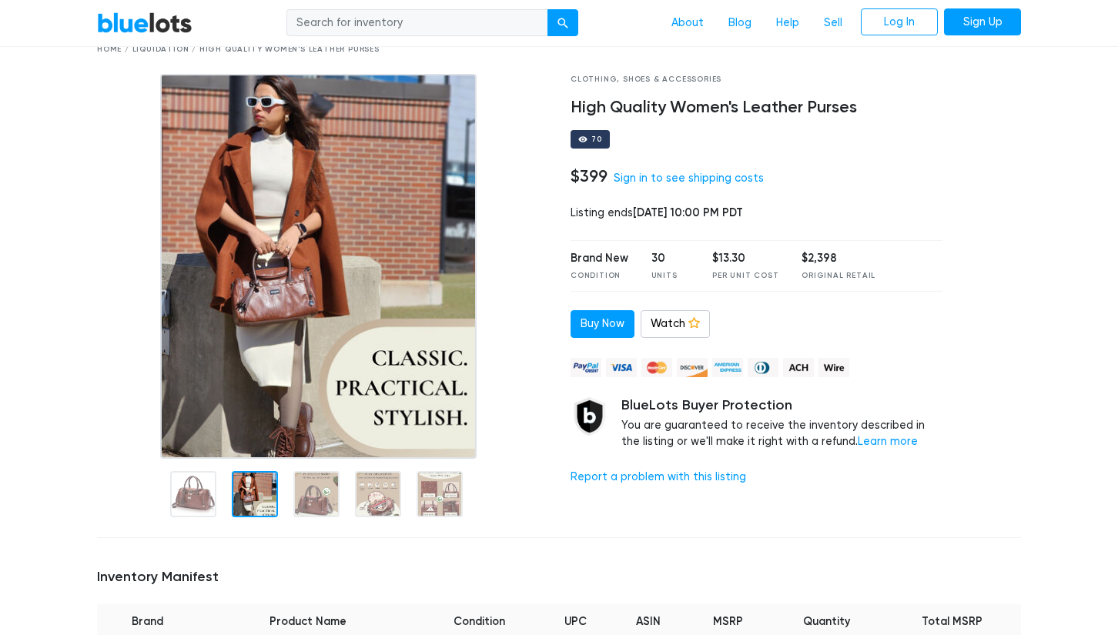
scroll to position [68, 0]
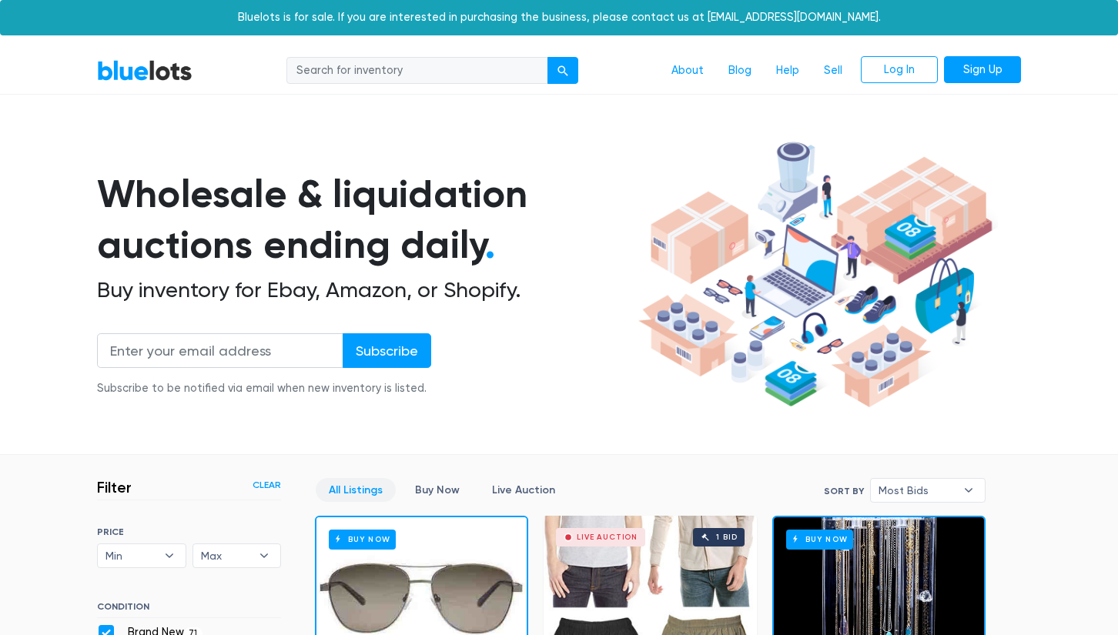
scroll to position [413, 0]
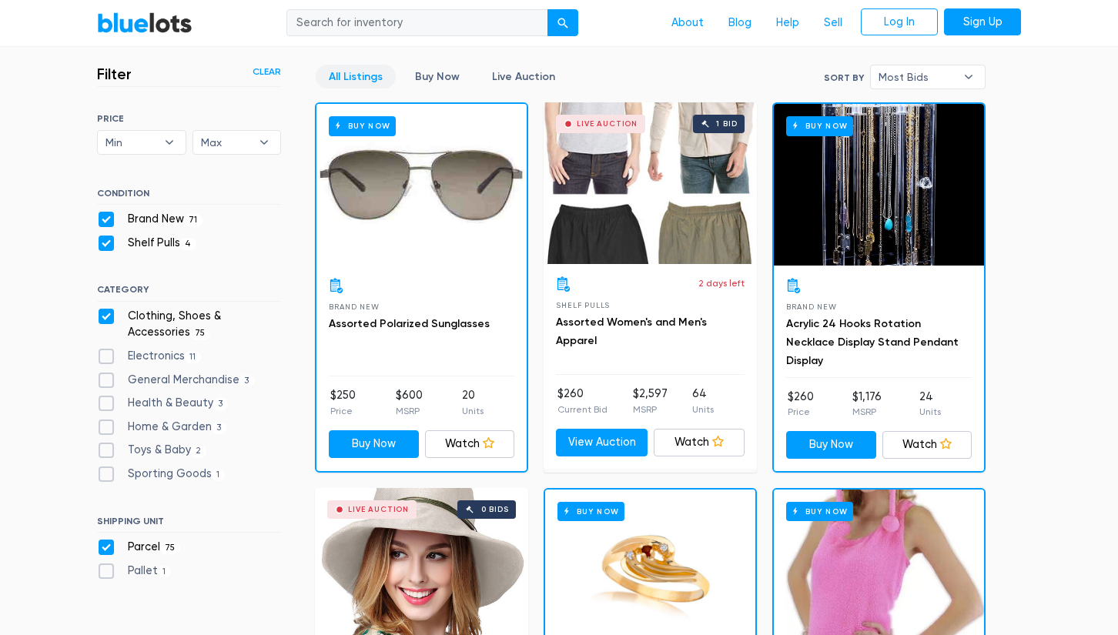
click at [106, 308] on label "Clothing, Shoes & Accessories 75" at bounding box center [189, 324] width 184 height 33
click at [106, 308] on Accessories"] "Clothing, Shoes & Accessories 75" at bounding box center [102, 313] width 10 height 10
checkbox Accessories"] "false"
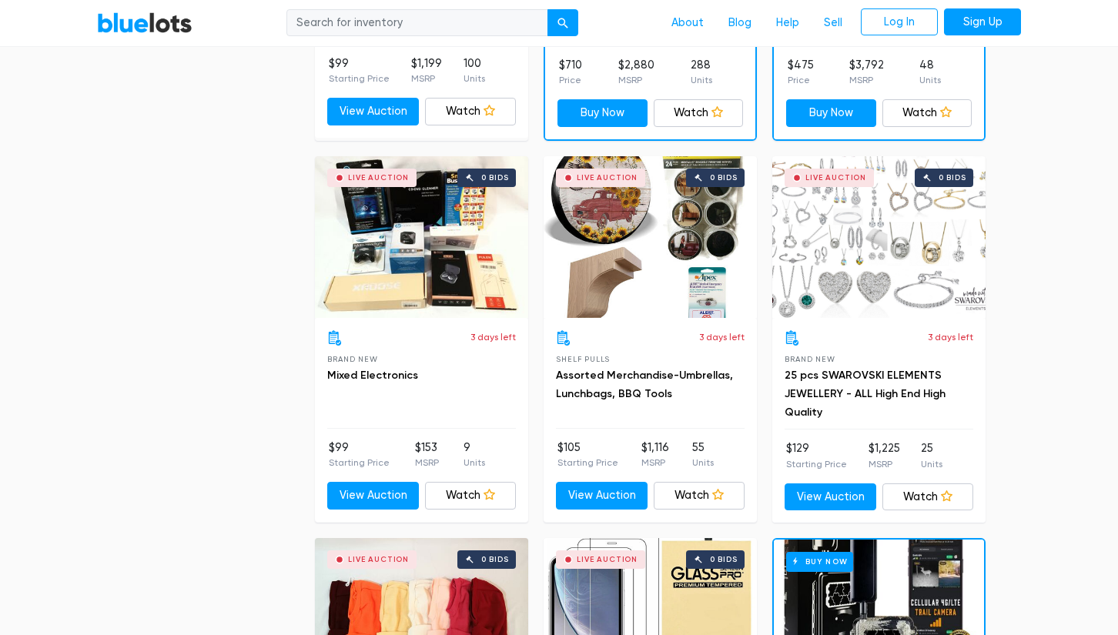
scroll to position [1139, 0]
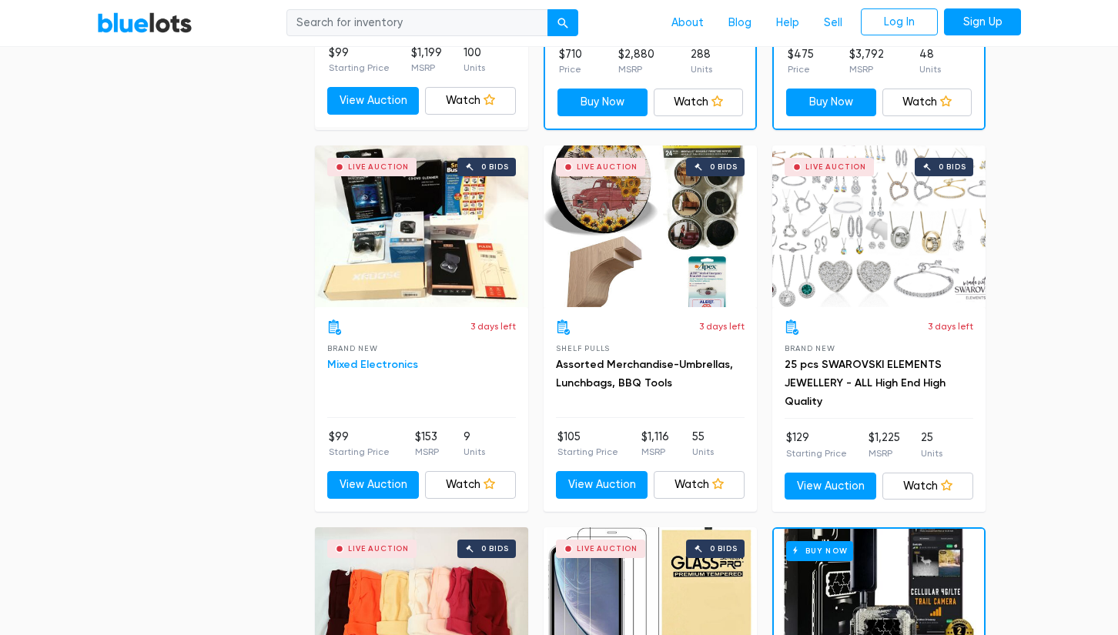
click at [366, 358] on link "Mixed Electronics" at bounding box center [372, 364] width 91 height 13
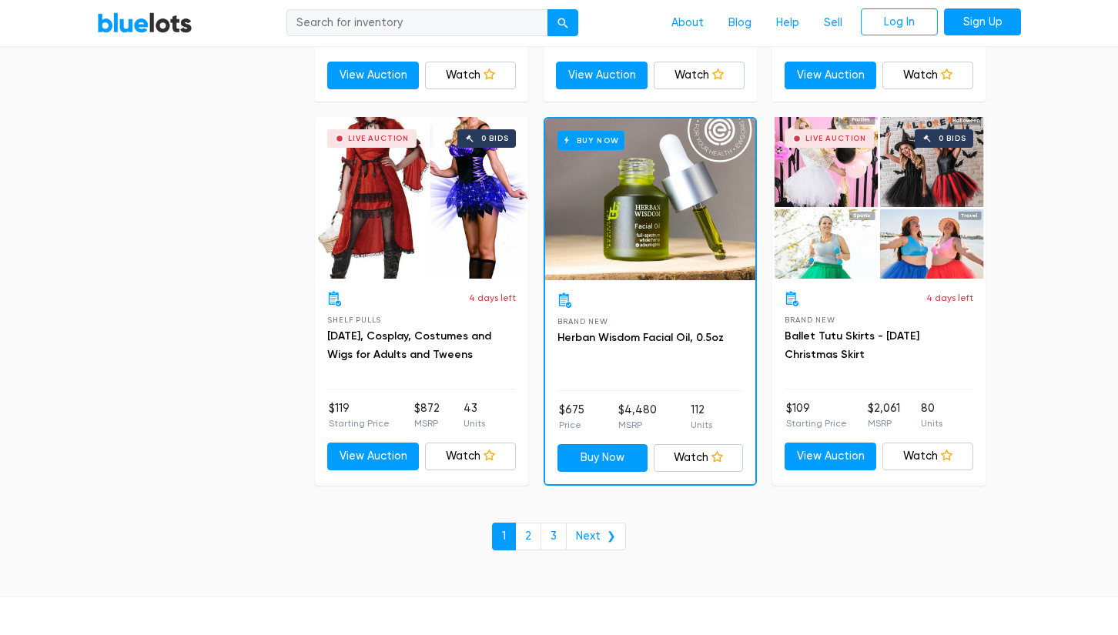
scroll to position [6519, 0]
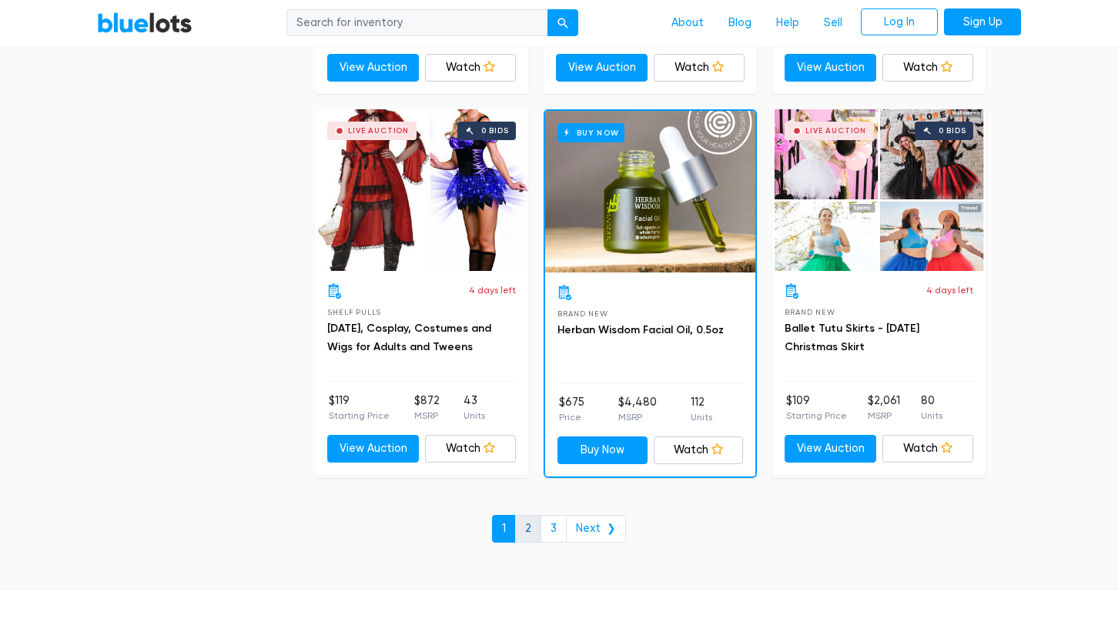
click at [536, 515] on link "2" at bounding box center [528, 529] width 26 height 28
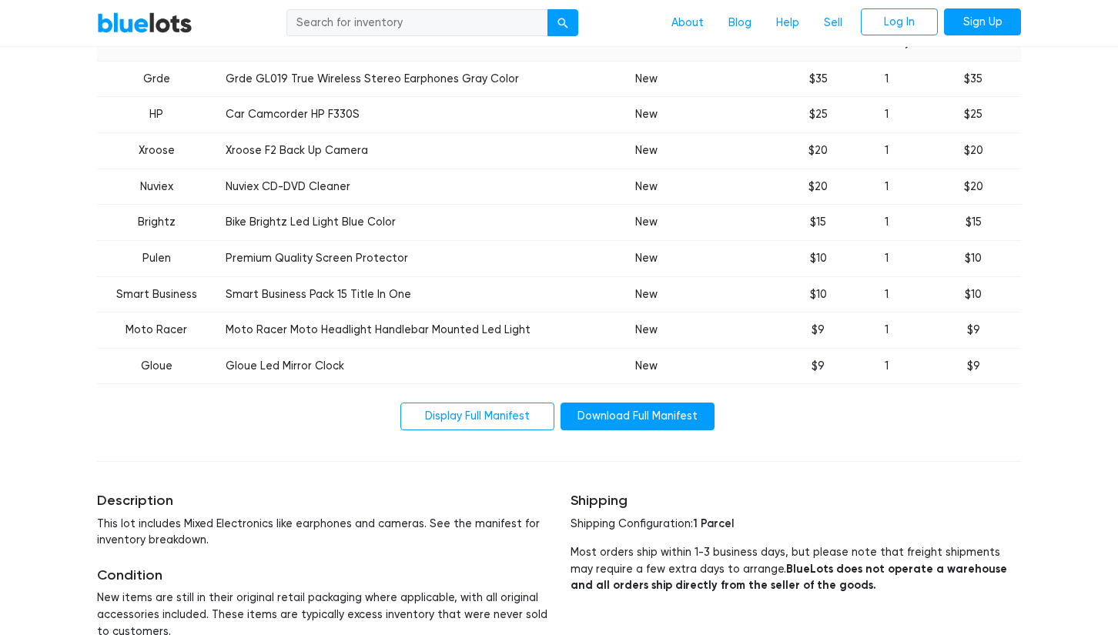
scroll to position [660, 0]
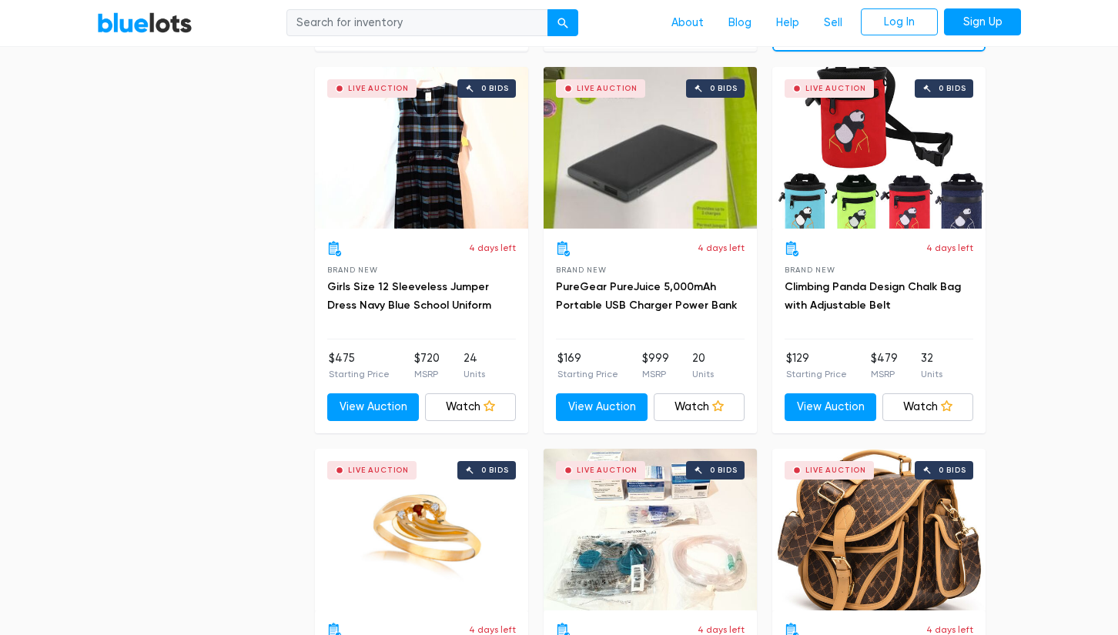
scroll to position [1630, 0]
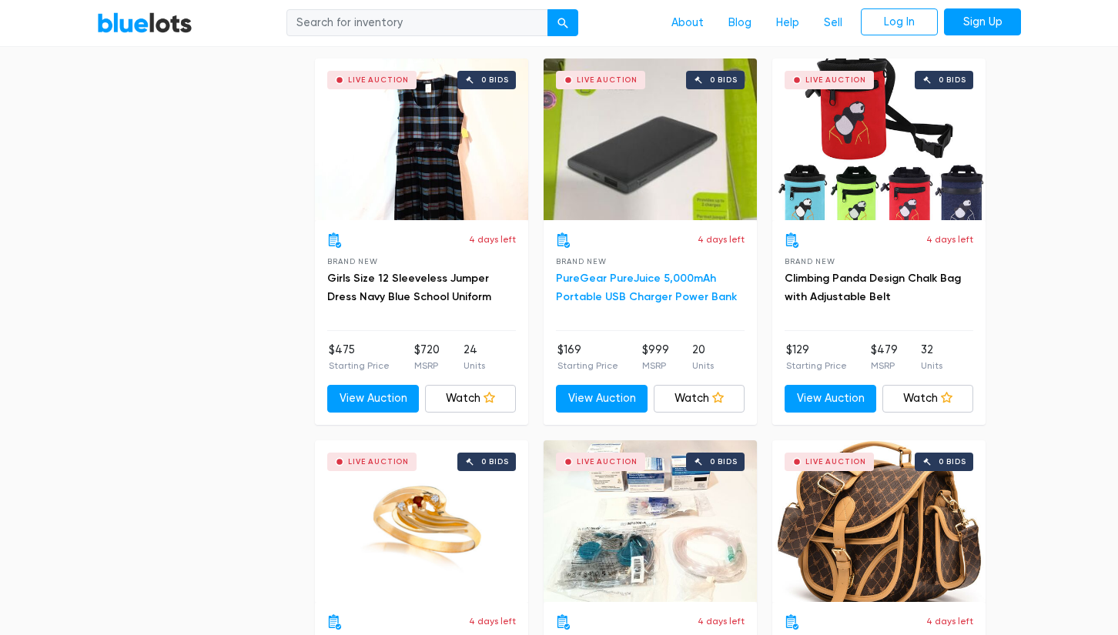
click at [657, 286] on h3 "PureGear PureJuice 5,000mAh Portable USB Charger Power Bank" at bounding box center [650, 287] width 189 height 37
click at [657, 287] on link "PureGear PureJuice 5,000mAh Portable USB Charger Power Bank" at bounding box center [646, 288] width 181 height 32
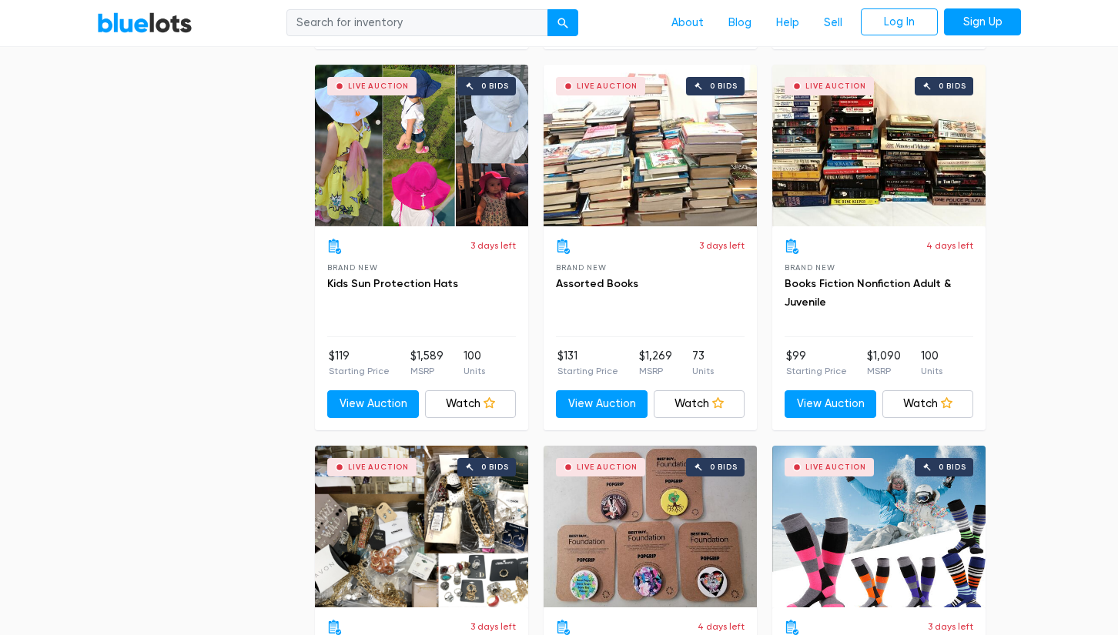
scroll to position [3914, 0]
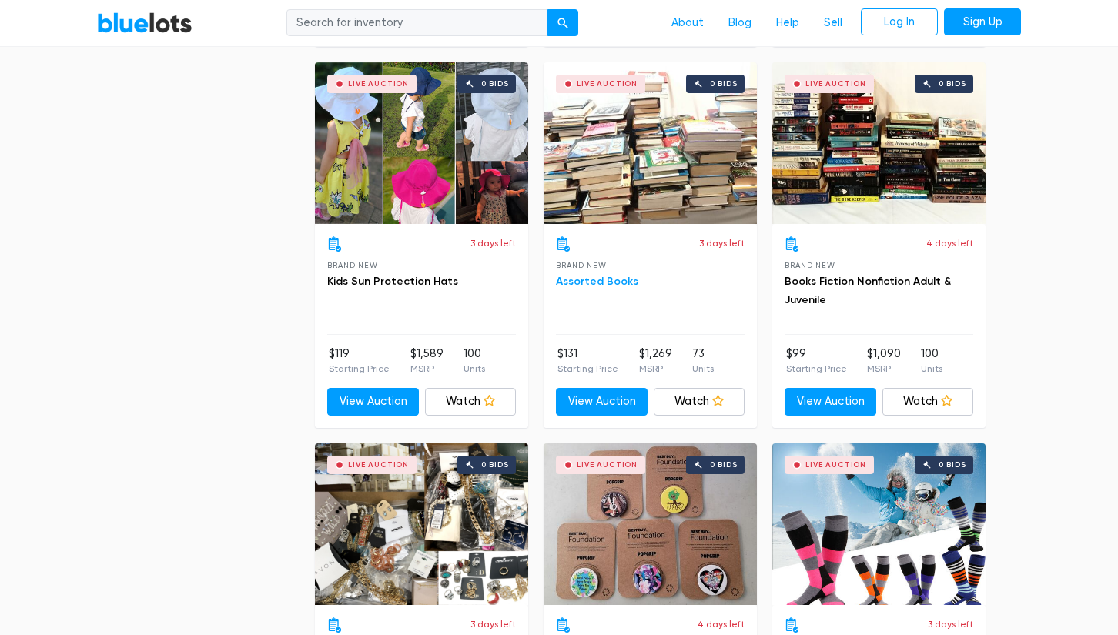
click at [603, 276] on link "Assorted Books" at bounding box center [597, 281] width 82 height 13
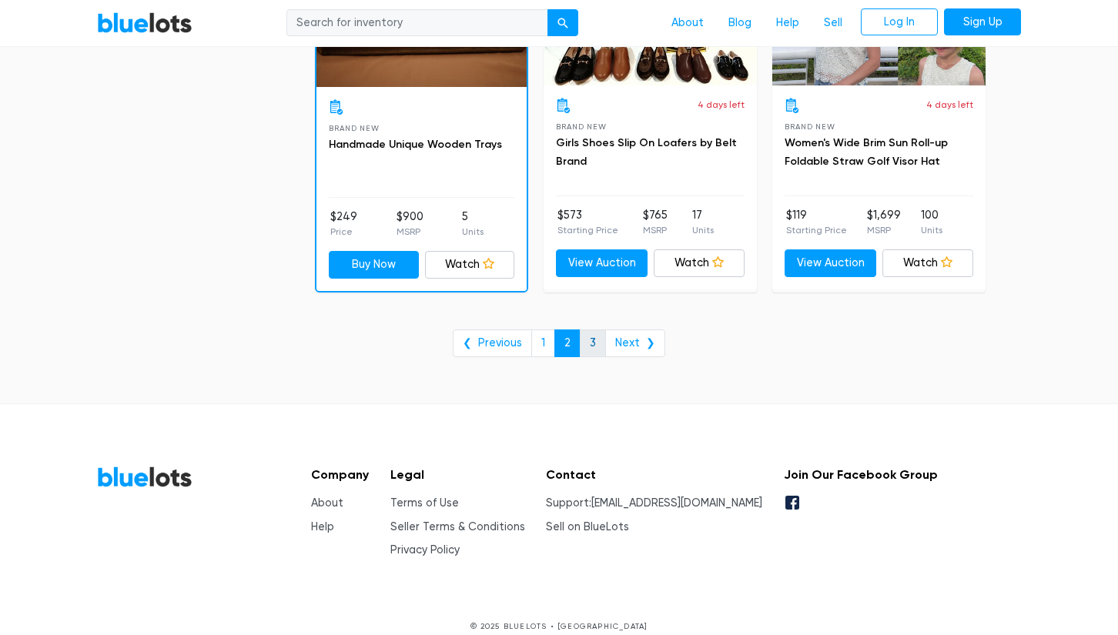
scroll to position [6340, 0]
click at [593, 330] on link "3" at bounding box center [593, 344] width 26 height 28
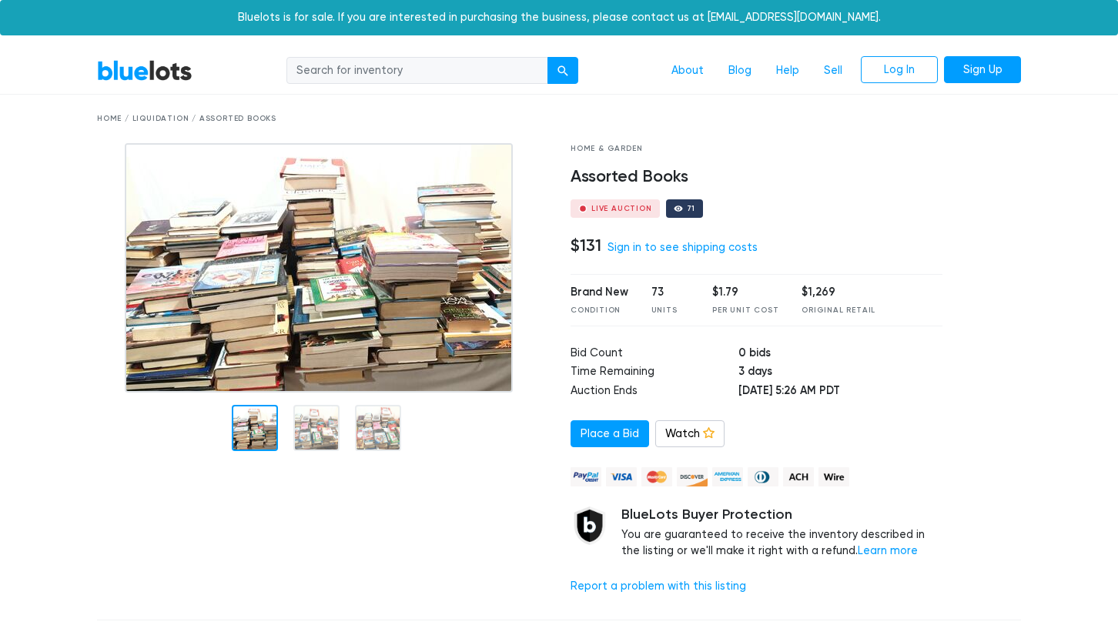
click at [305, 279] on img at bounding box center [319, 267] width 388 height 249
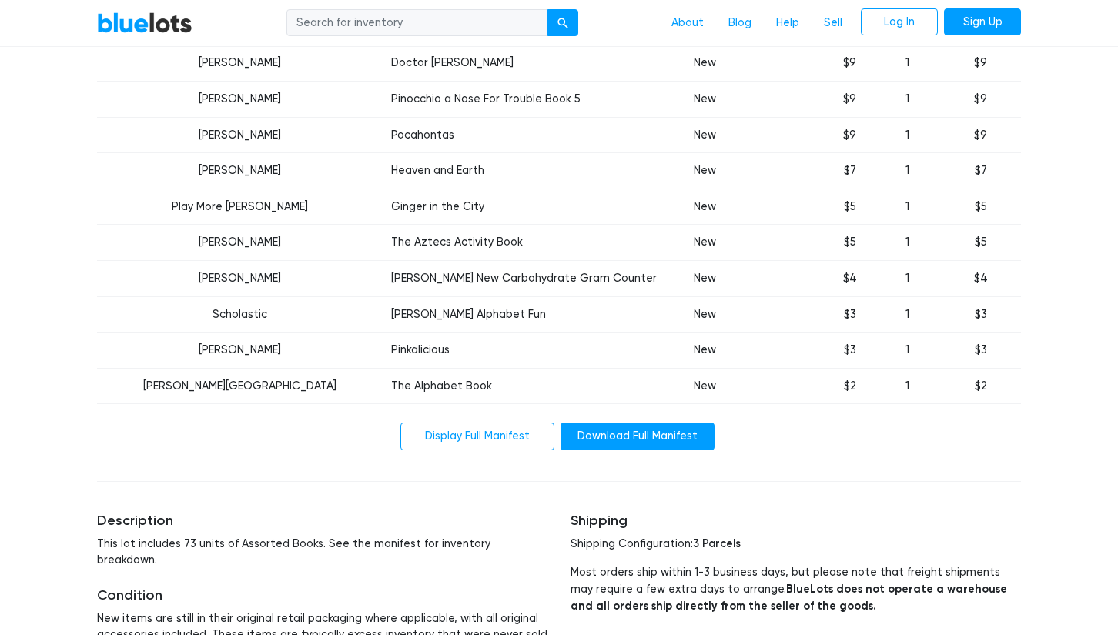
scroll to position [2652, 0]
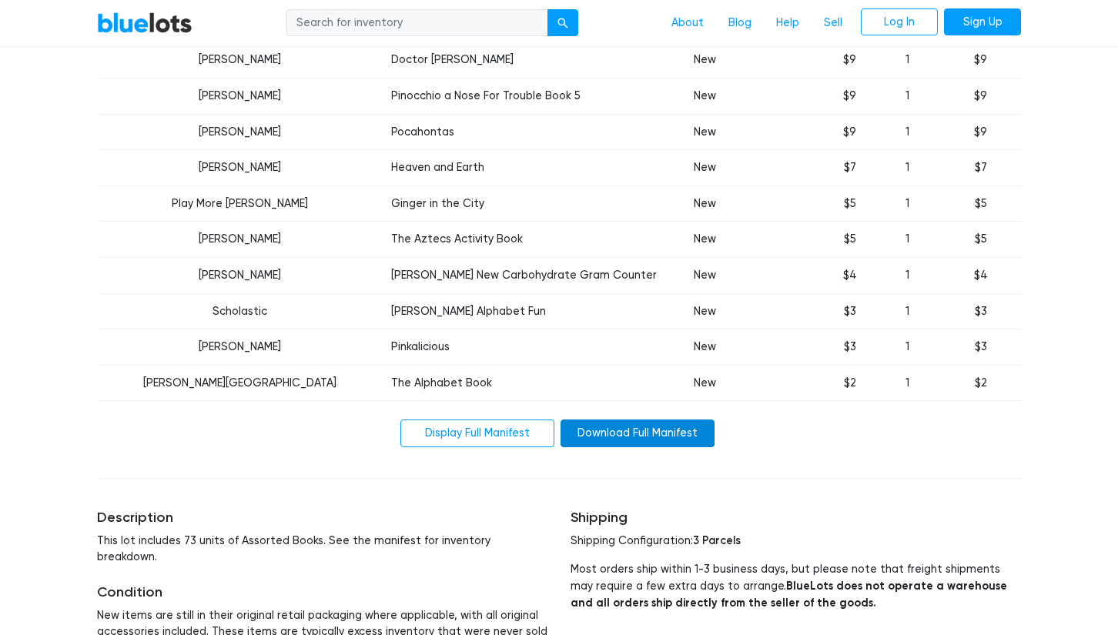
click at [578, 419] on link "Download Full Manifest" at bounding box center [637, 433] width 154 height 28
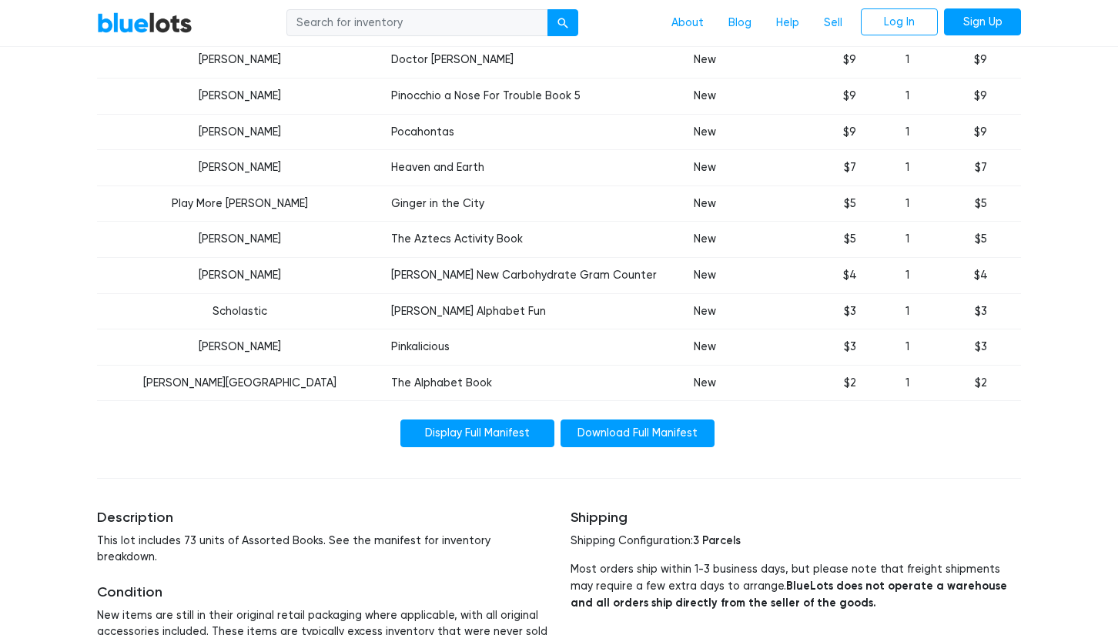
click at [490, 419] on link "Display Full Manifest" at bounding box center [477, 433] width 154 height 28
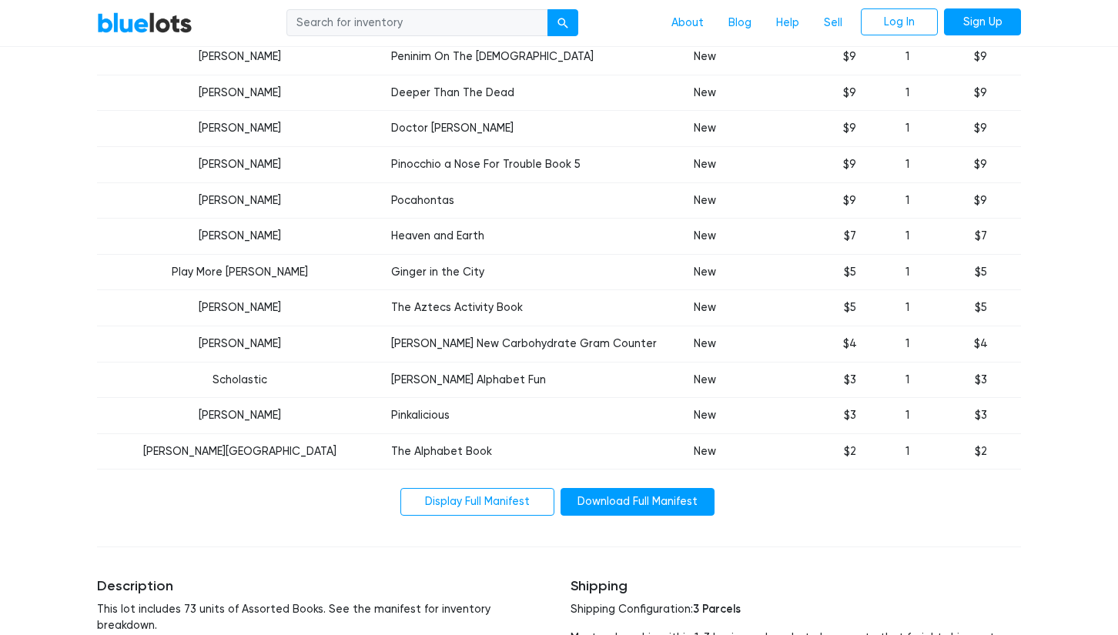
scroll to position [2584, 0]
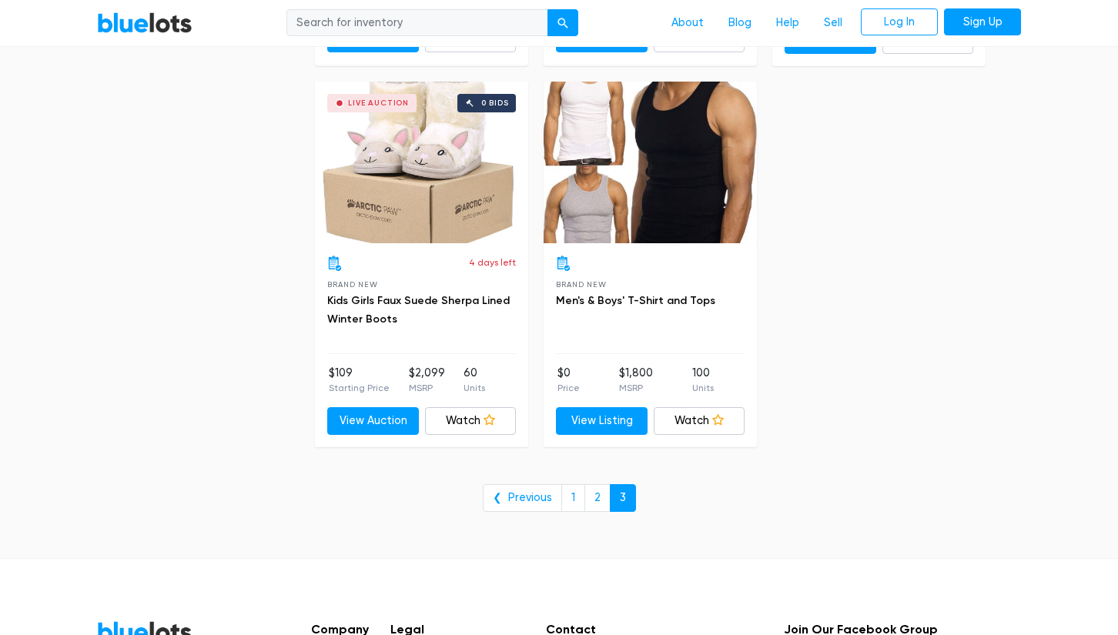
scroll to position [1609, 0]
